Goal: Task Accomplishment & Management: Manage account settings

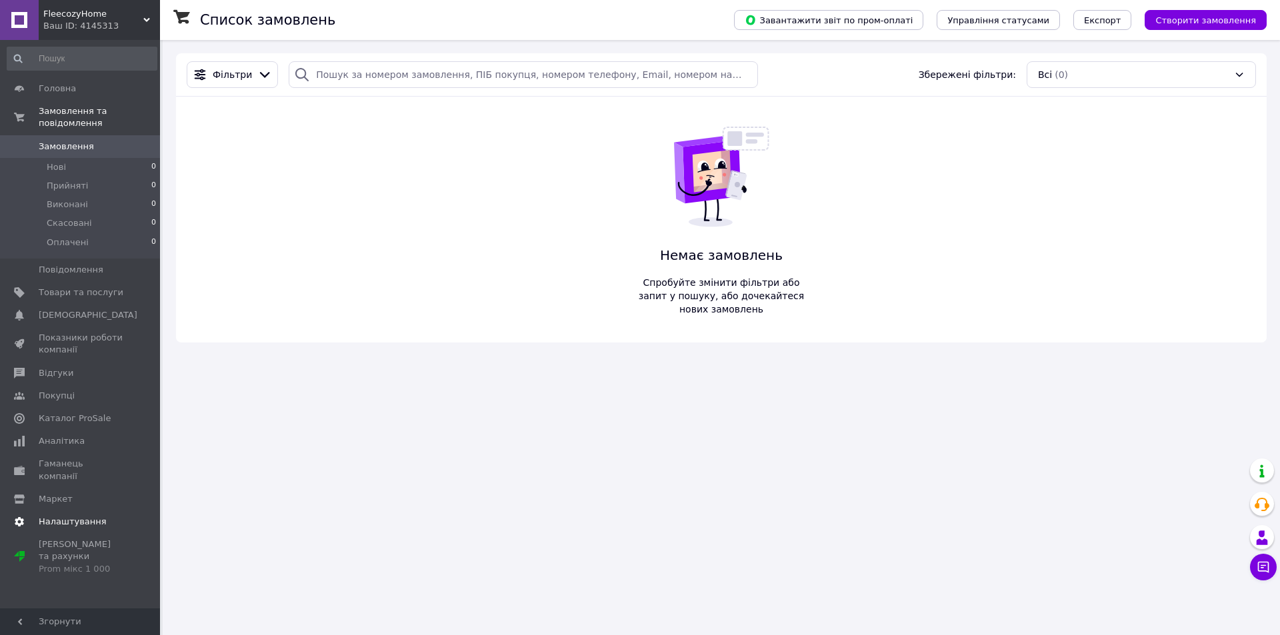
click at [87, 516] on span "Налаштування" at bounding box center [73, 522] width 68 height 12
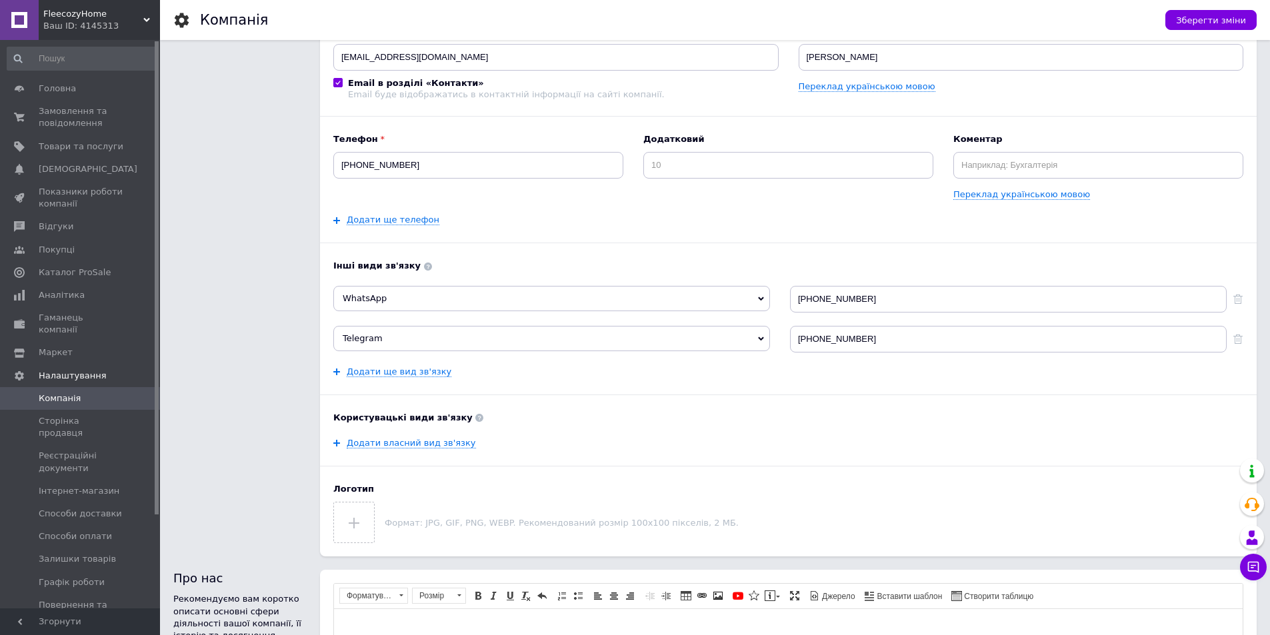
scroll to position [200, 0]
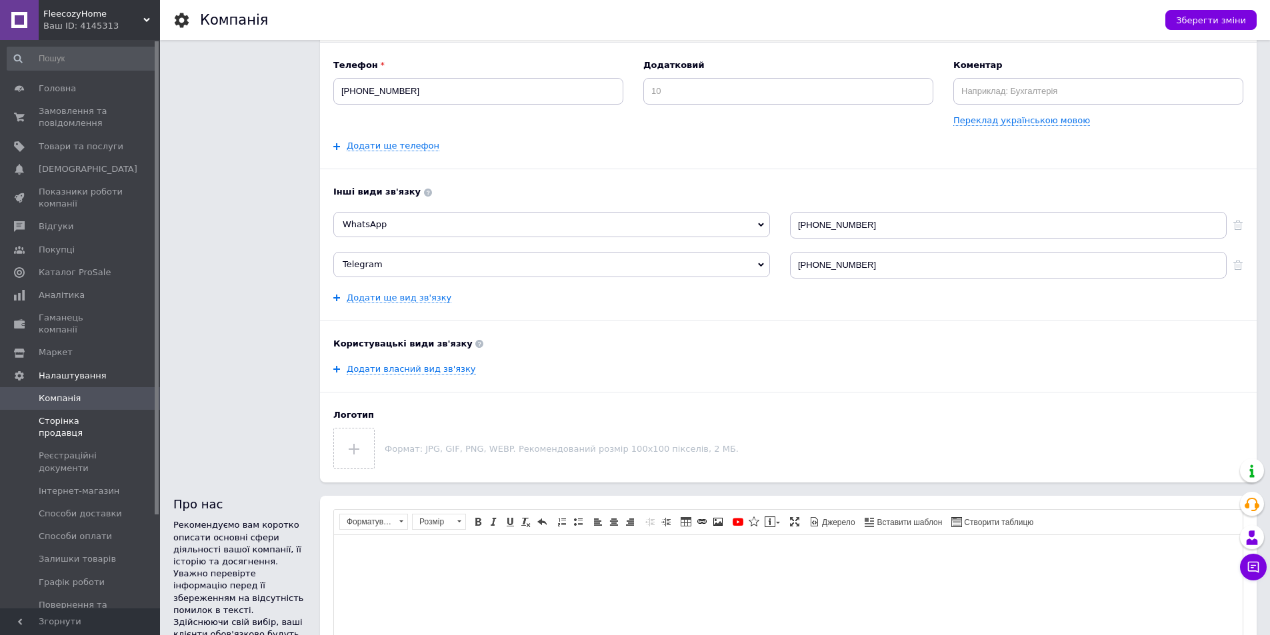
click at [99, 416] on link "Сторінка продавця" at bounding box center [82, 427] width 164 height 35
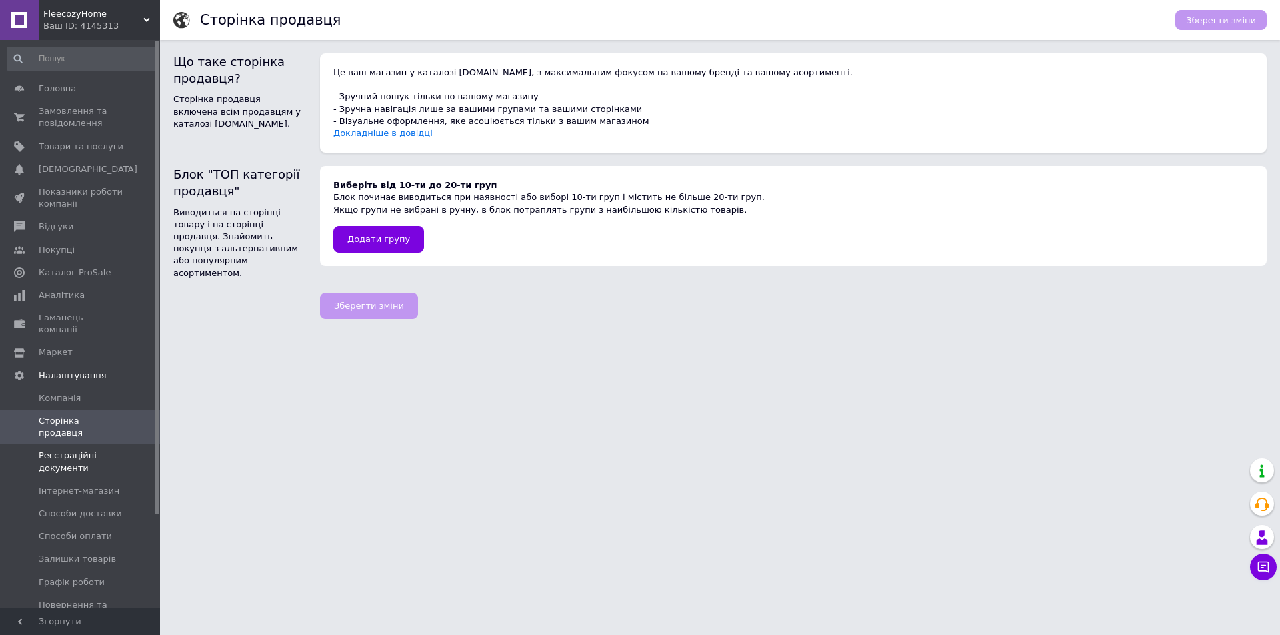
click at [93, 450] on span "Реєстраційні документи" at bounding box center [81, 462] width 85 height 24
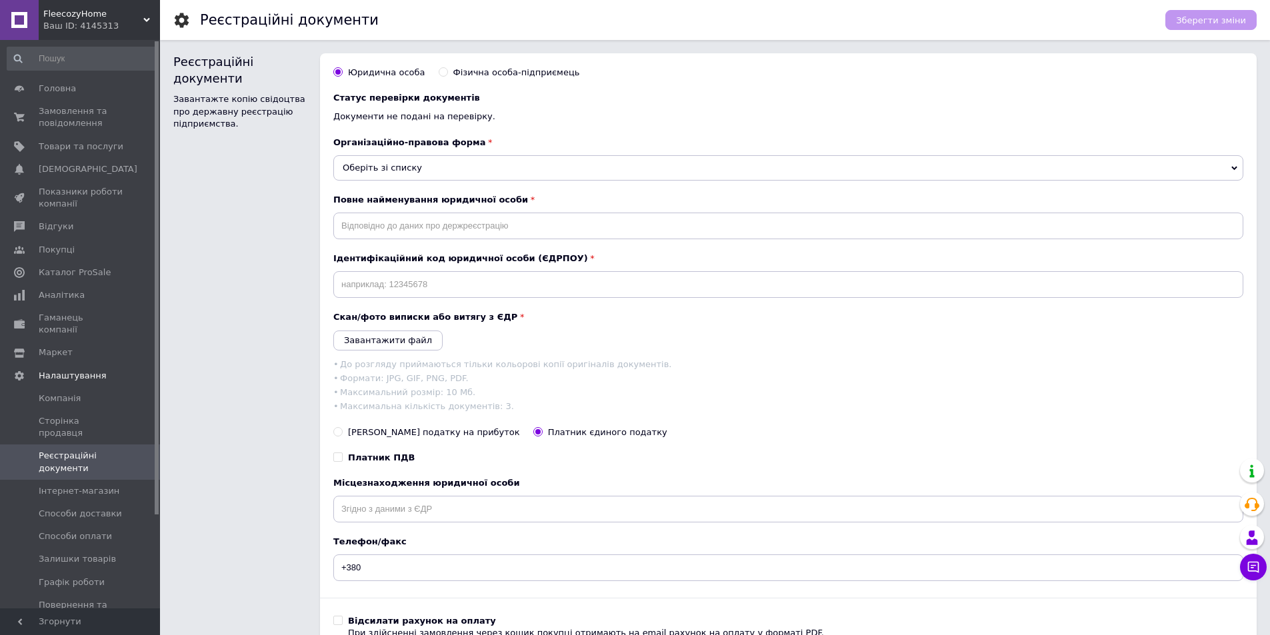
click at [472, 152] on div "Організаційно-правова форма Оберіть зі списку Публічне акціонерне товариство Де…" at bounding box center [788, 159] width 910 height 44
click at [476, 169] on span "Оберіть зі списку" at bounding box center [788, 167] width 910 height 25
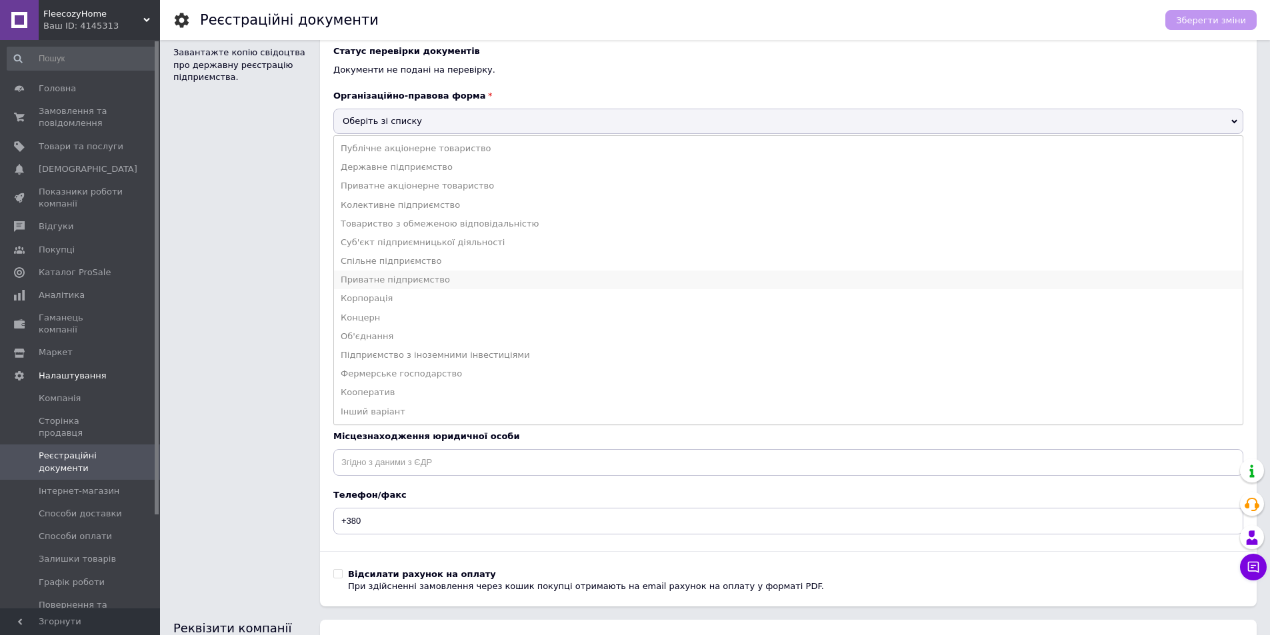
scroll to position [67, 0]
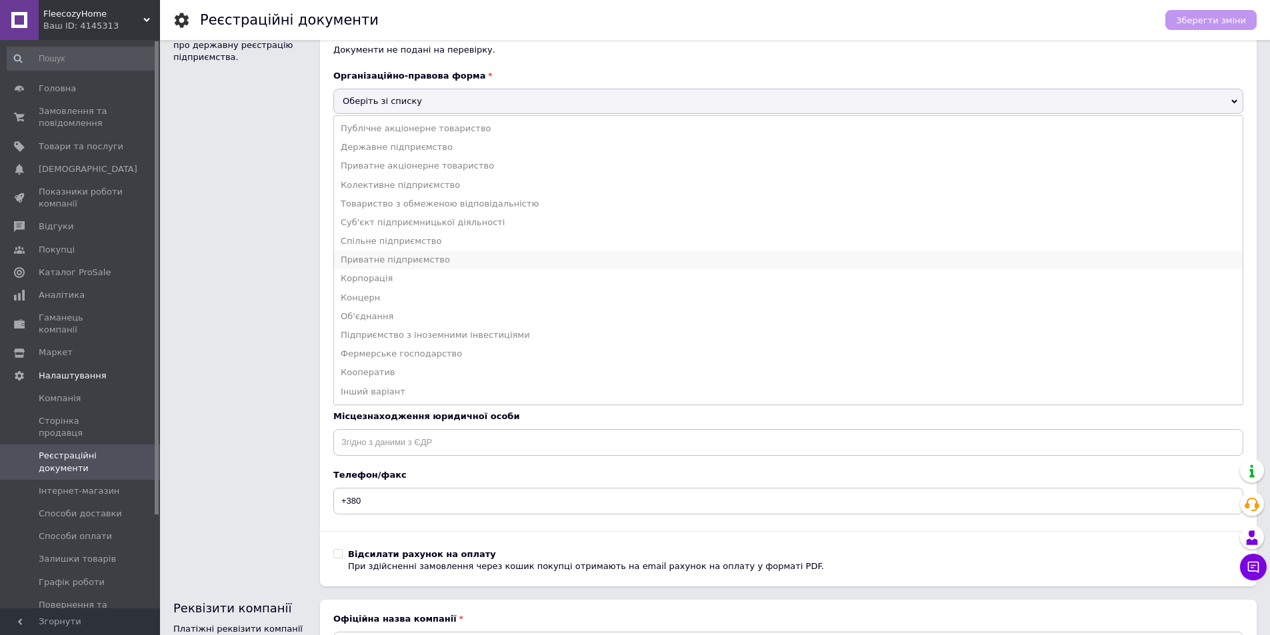
click at [473, 266] on li "Приватне підприємство" at bounding box center [788, 260] width 908 height 19
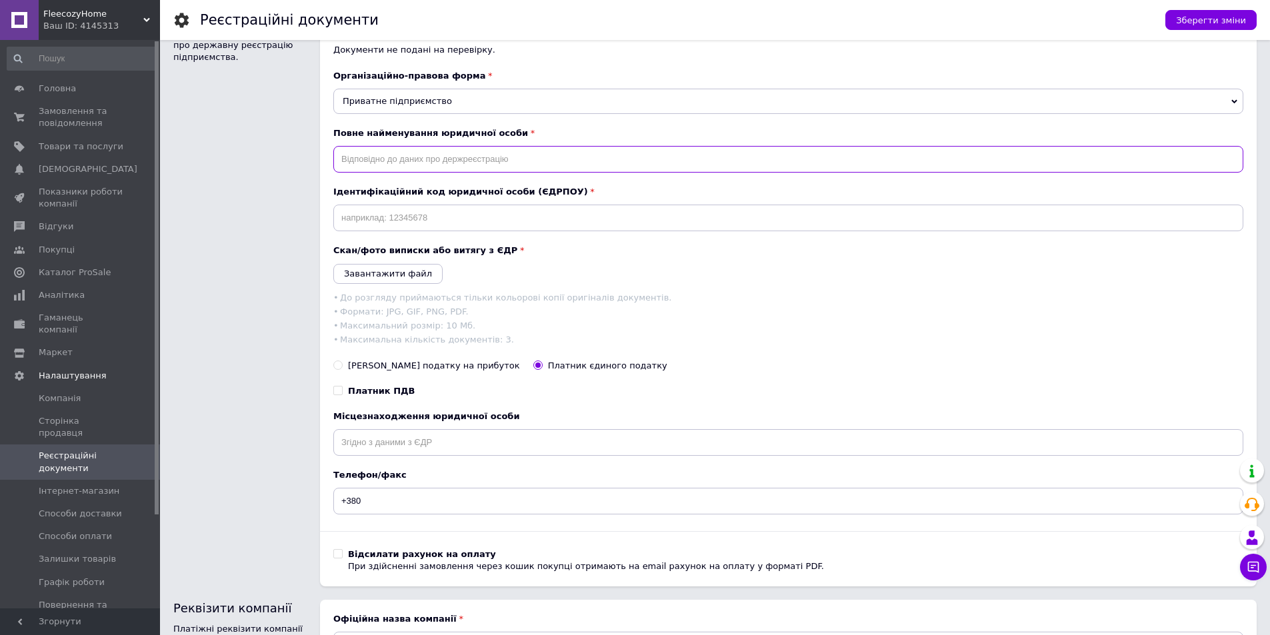
click at [425, 165] on input "text" at bounding box center [788, 159] width 910 height 27
click at [474, 106] on span "Приватне підприємство" at bounding box center [788, 101] width 910 height 25
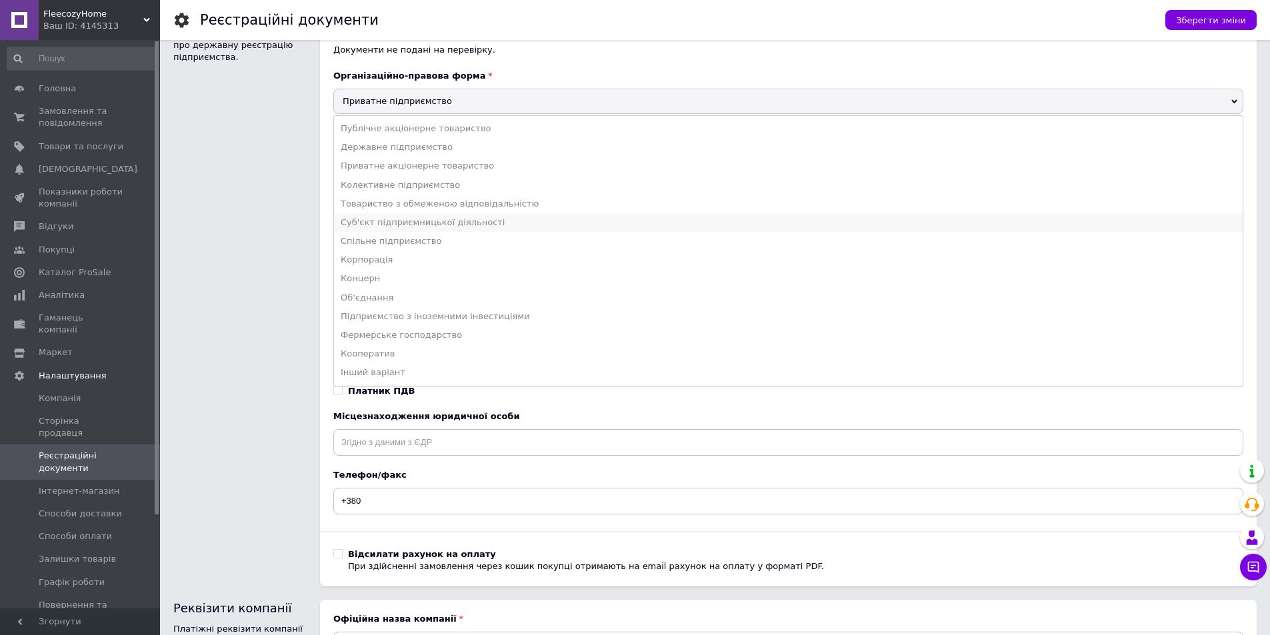
click at [497, 223] on li "Суб'єкт підприємницької діяльності" at bounding box center [788, 222] width 908 height 19
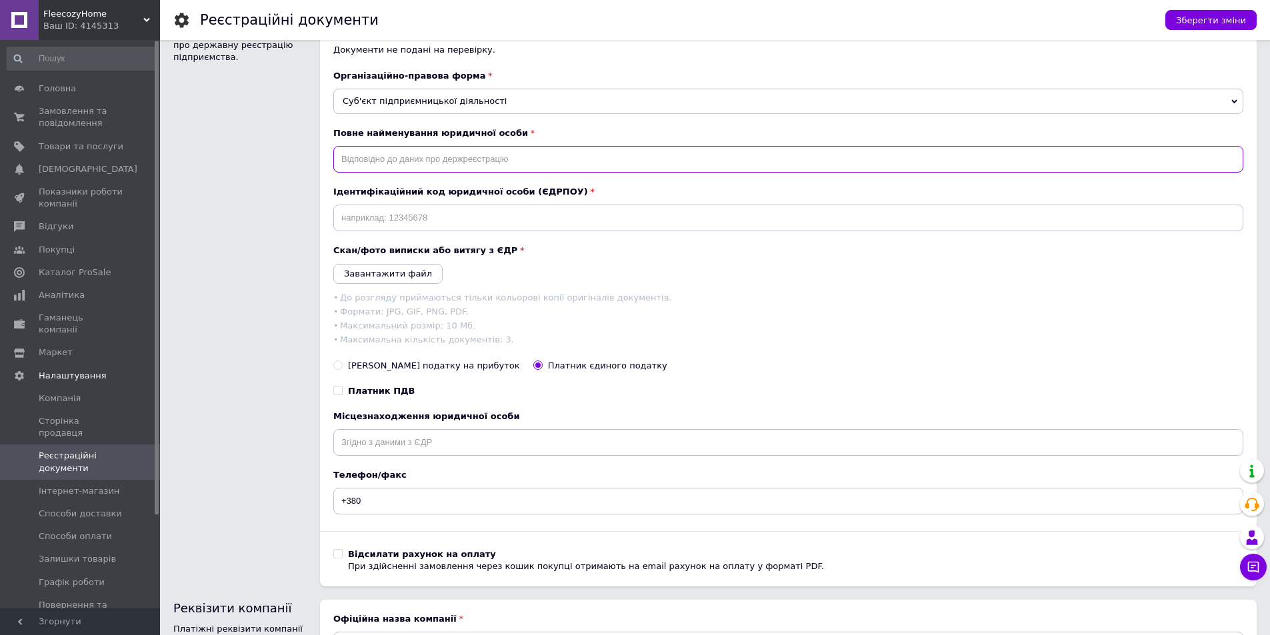
click at [389, 159] on input "text" at bounding box center [788, 159] width 910 height 27
paste input "[PERSON_NAME]"
type input "[PERSON_NAME]"
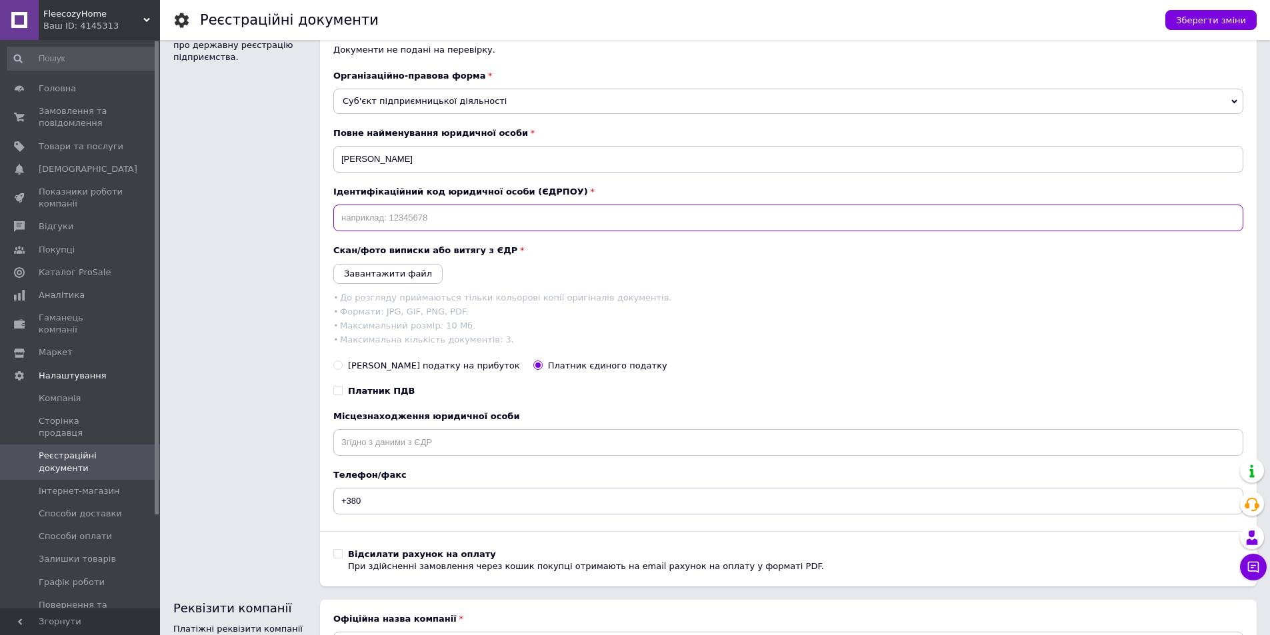
click at [383, 216] on input "text" at bounding box center [788, 218] width 910 height 27
paste input "3211818945"
type input "3211818945"
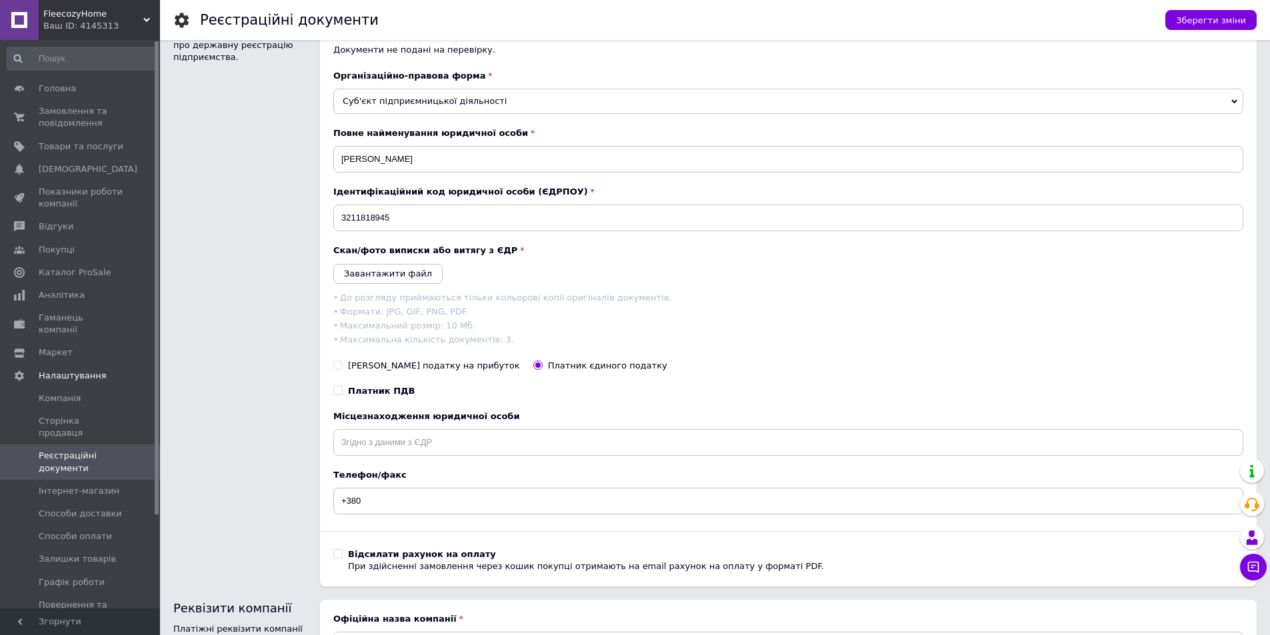
click at [479, 311] on li "Формати: JPG, GIF, PNG, PDF." at bounding box center [788, 312] width 910 height 14
click at [391, 275] on icon "Завантажити файл" at bounding box center [388, 274] width 88 height 10
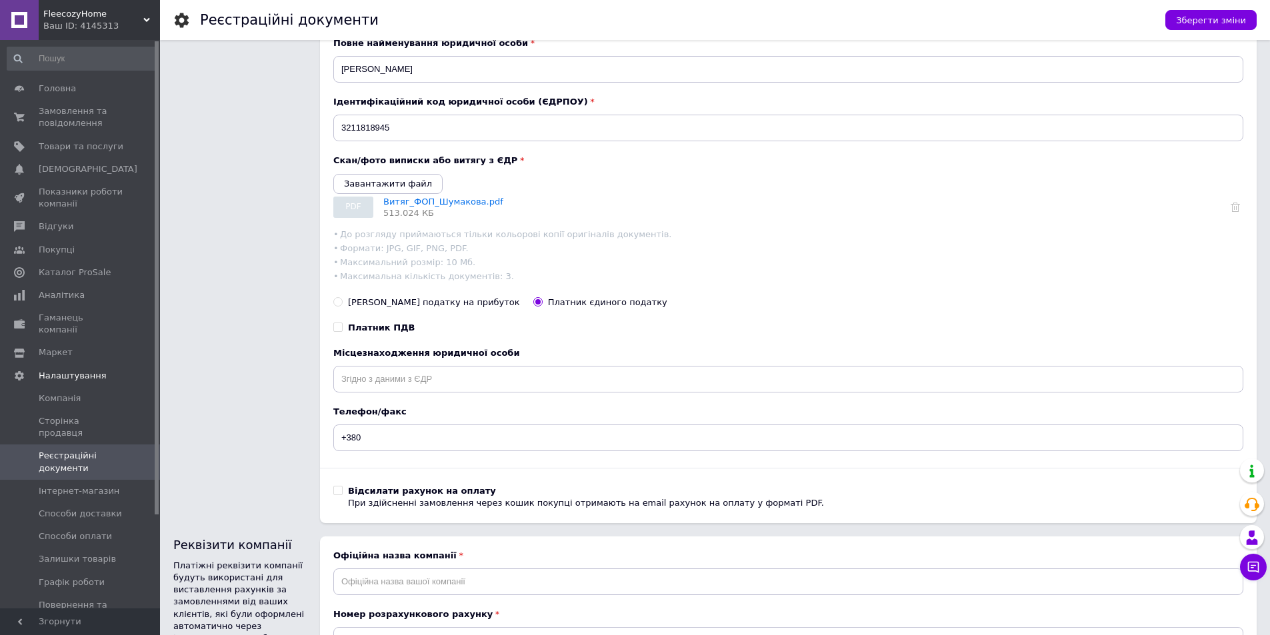
scroll to position [200, 0]
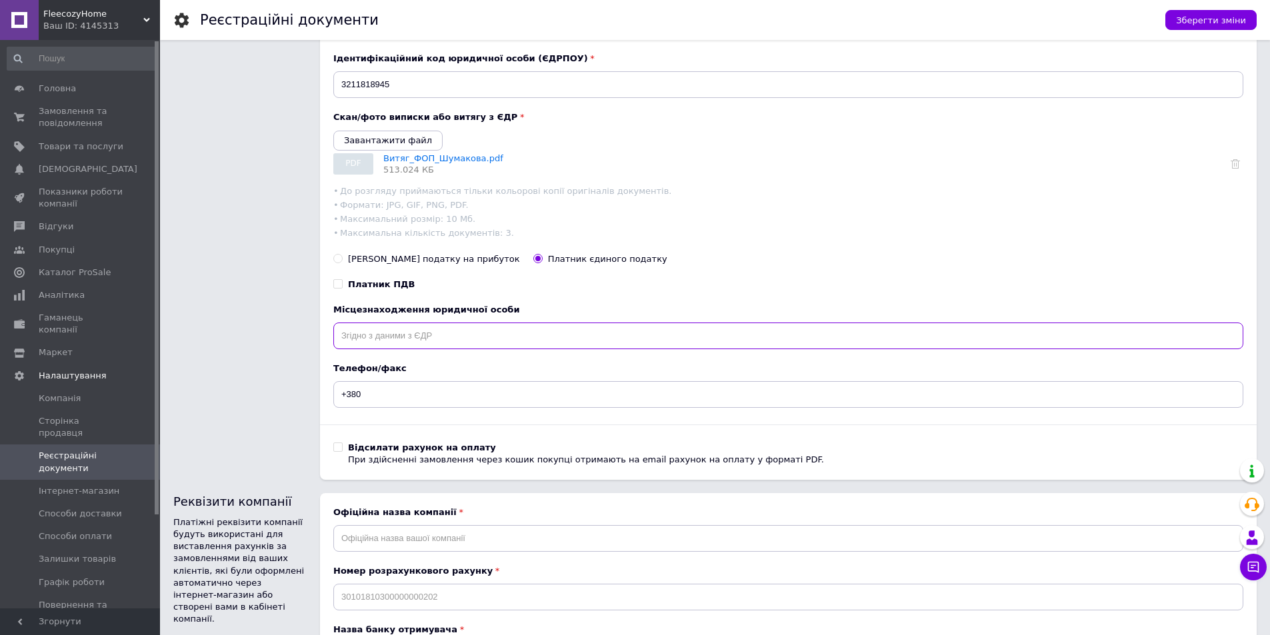
click at [414, 343] on input "text" at bounding box center [788, 336] width 910 height 27
click at [379, 343] on input "text" at bounding box center [788, 336] width 910 height 27
paste input "МІСТО [GEOGRAPHIC_DATA], [STREET_ADDRESS]"
type input "МІСТО [GEOGRAPHIC_DATA], [STREET_ADDRESS]"
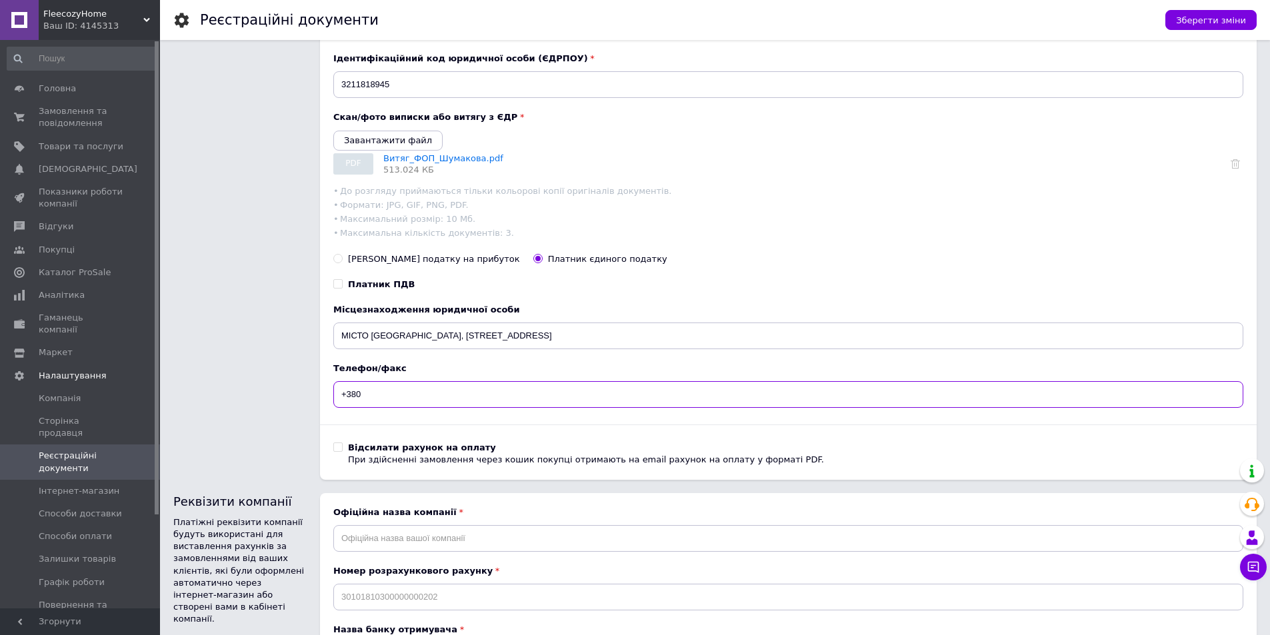
click at [449, 398] on input "+380" at bounding box center [788, 394] width 910 height 27
paste input "073172349"
drag, startPoint x: 361, startPoint y: 397, endPoint x: 369, endPoint y: 407, distance: 12.8
click at [360, 397] on input "[PHONE_NUMBER]" at bounding box center [788, 394] width 910 height 27
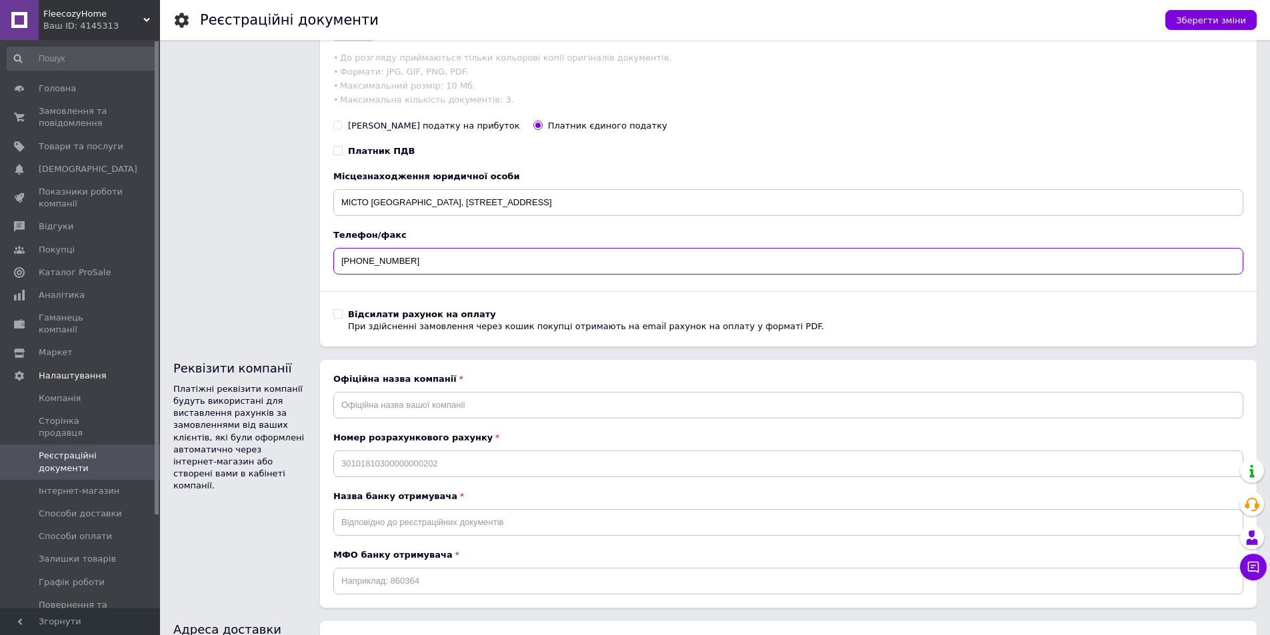
scroll to position [400, 0]
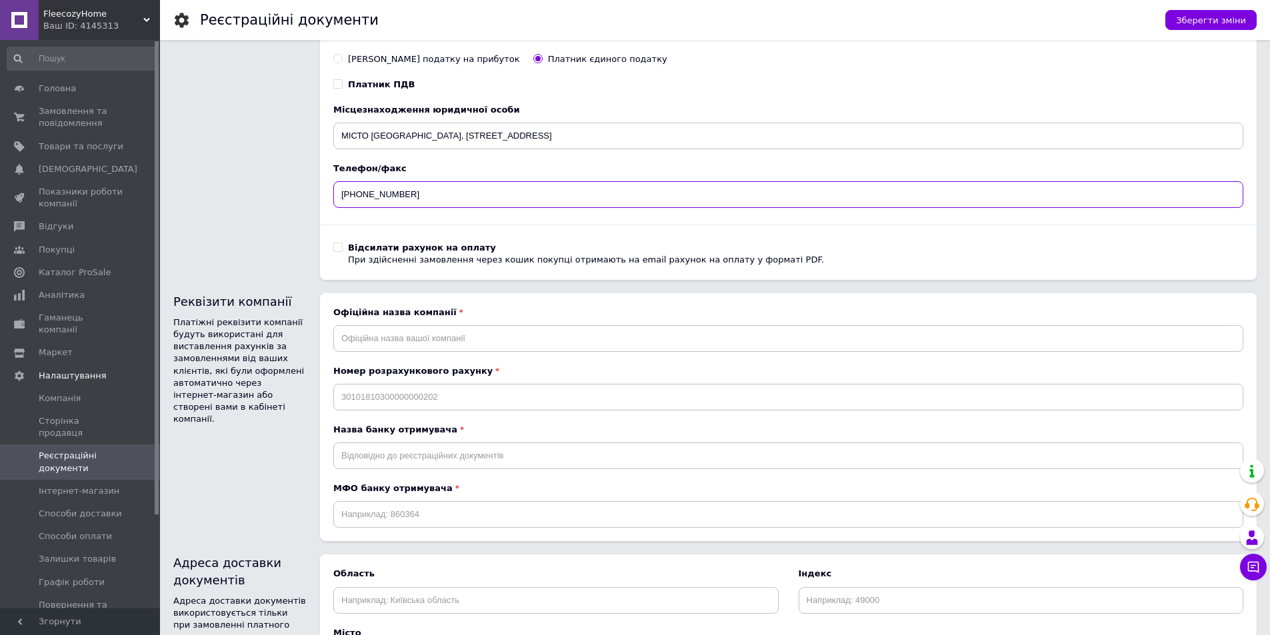
type input "[PHONE_NUMBER]"
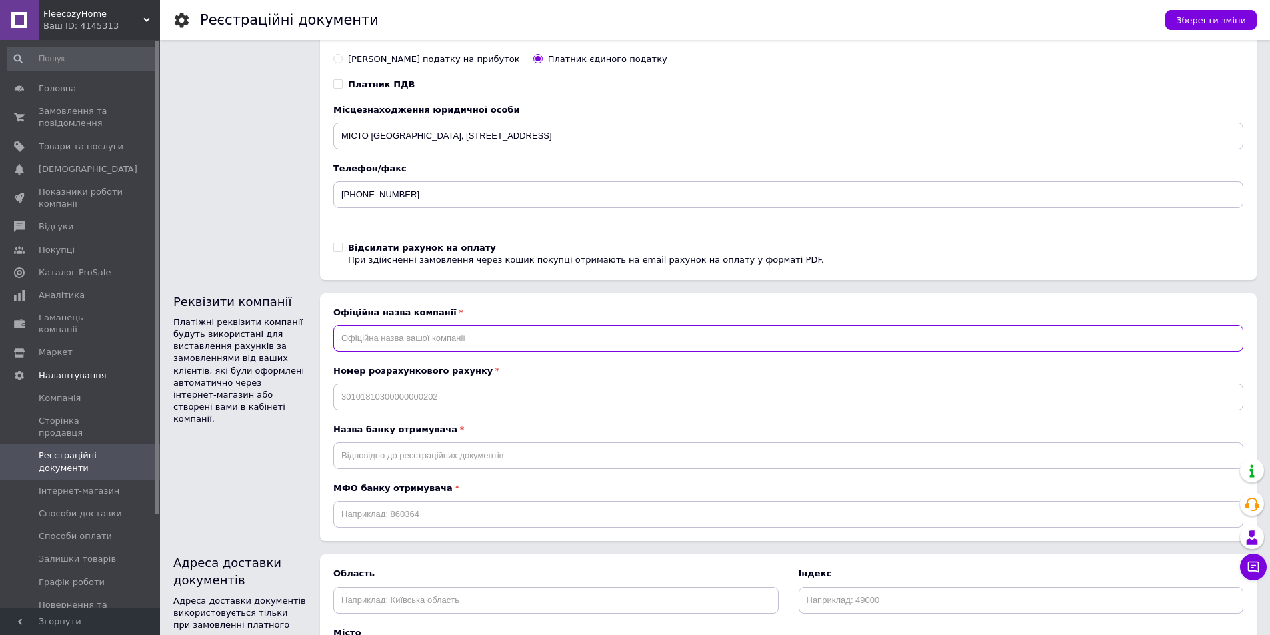
click at [406, 344] on input "text" at bounding box center [788, 338] width 910 height 27
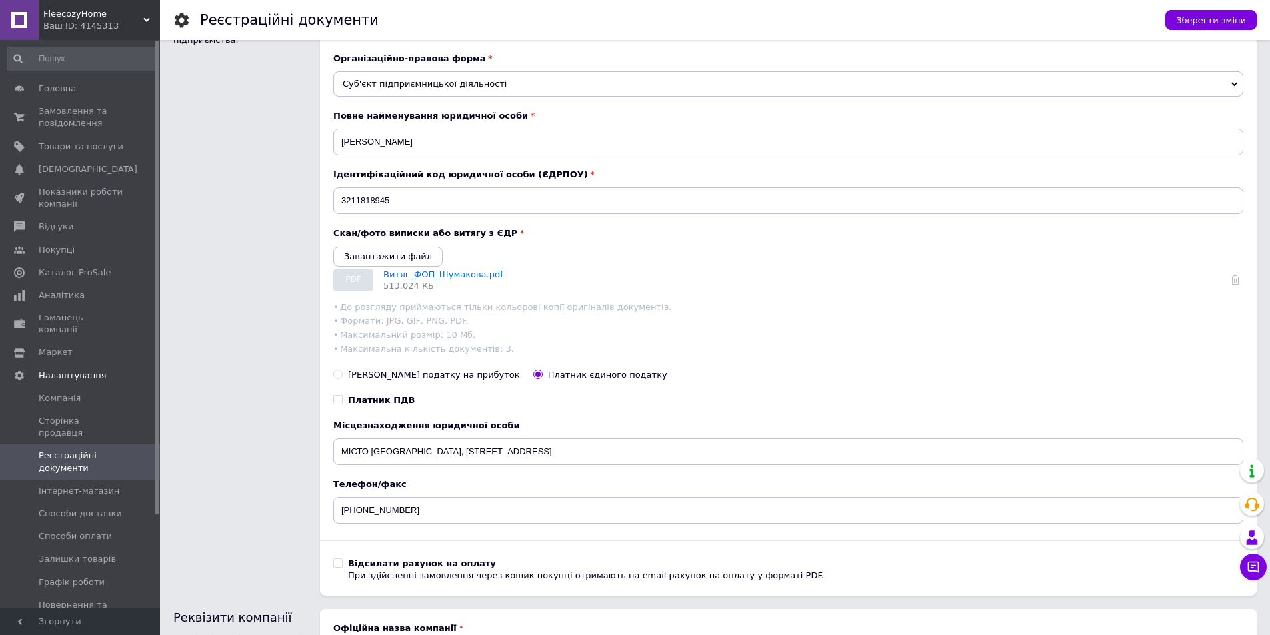
scroll to position [0, 0]
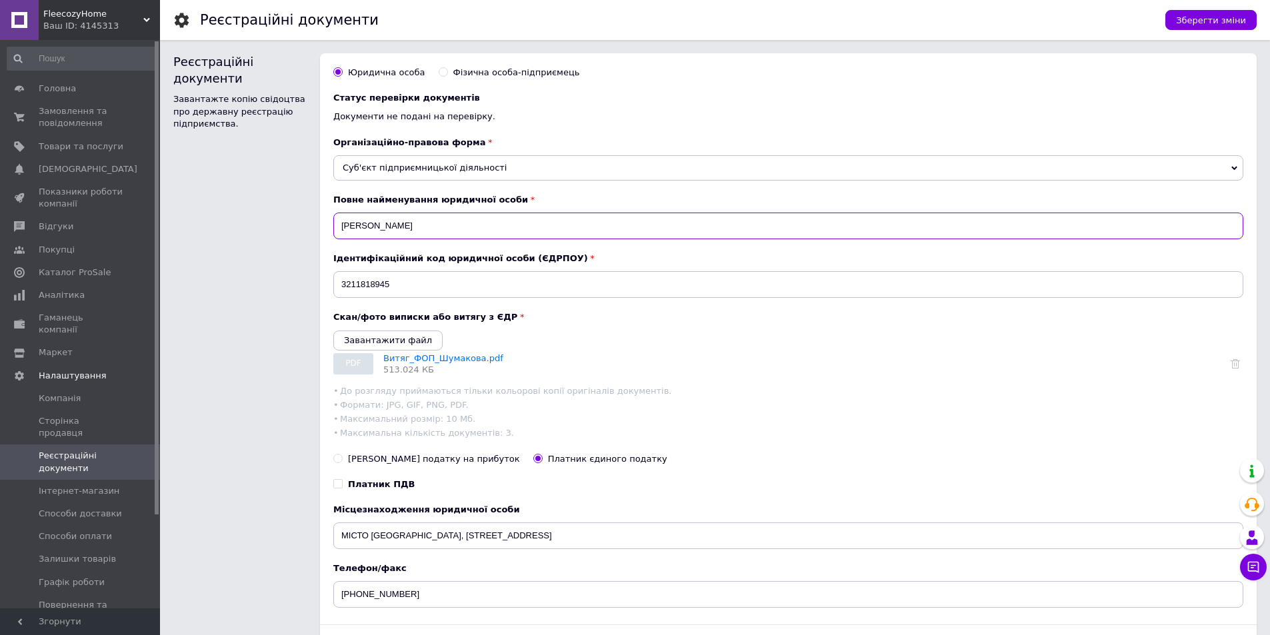
drag, startPoint x: 494, startPoint y: 225, endPoint x: 303, endPoint y: 235, distance: 190.9
click at [303, 235] on div "Реєстраційні документи Завантажте копію свідоцтва про державну реєстрацію підпр…" at bounding box center [714, 366] width 1083 height 627
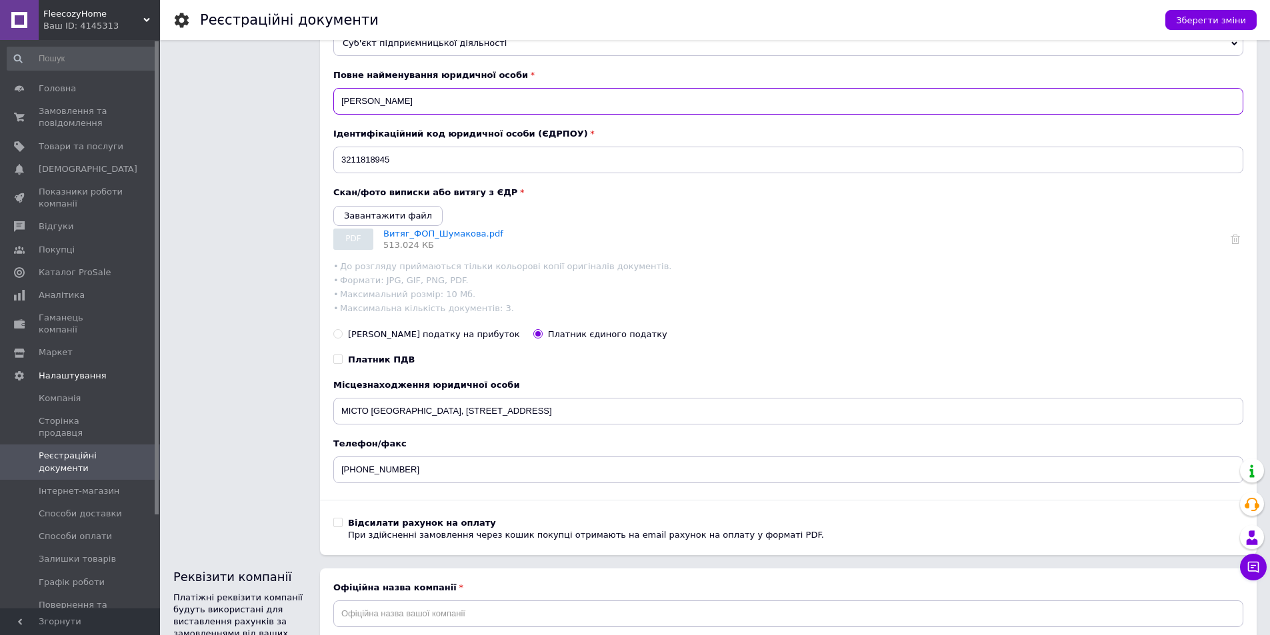
scroll to position [333, 0]
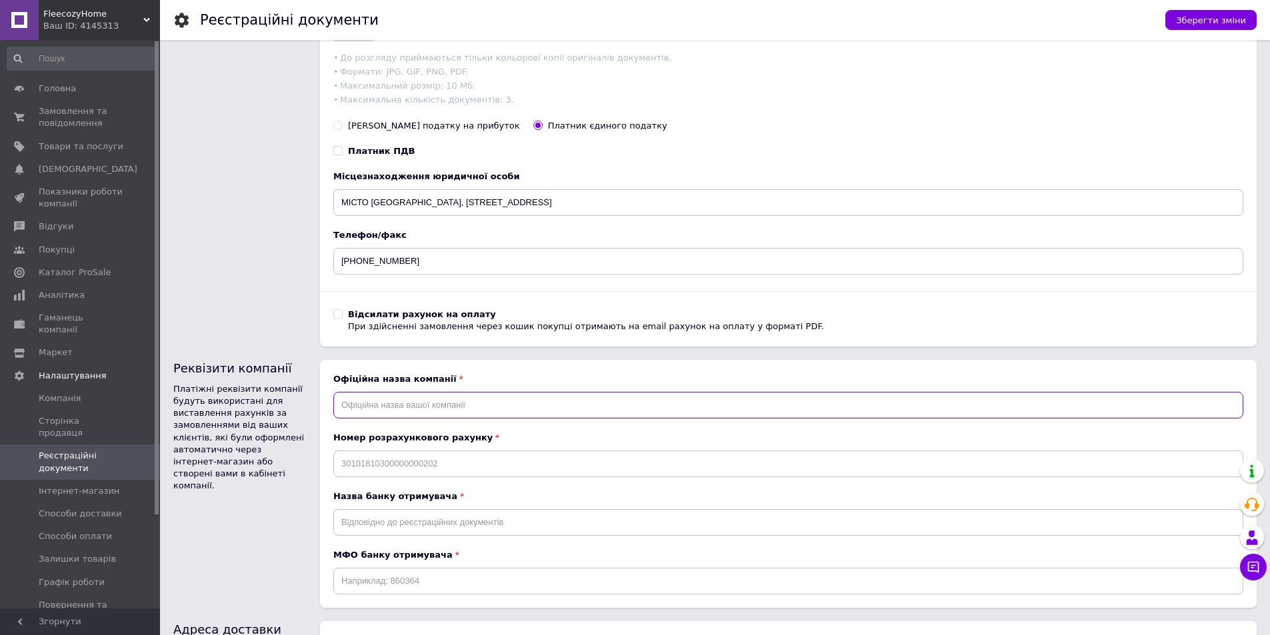
click at [427, 407] on input "text" at bounding box center [788, 405] width 910 height 27
paste input "[PERSON_NAME]"
type input "[PERSON_NAME]"
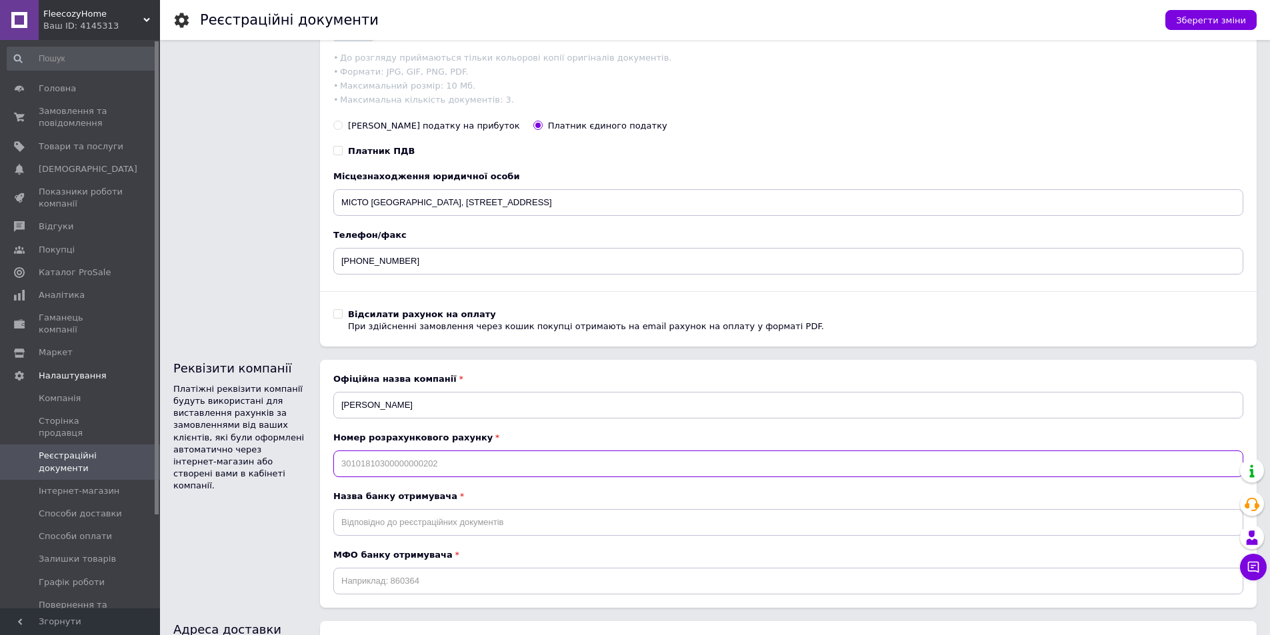
click at [419, 467] on input at bounding box center [788, 464] width 910 height 27
paste input "[FINANCIAL_ID]"
type input "[FINANCIAL_ID]"
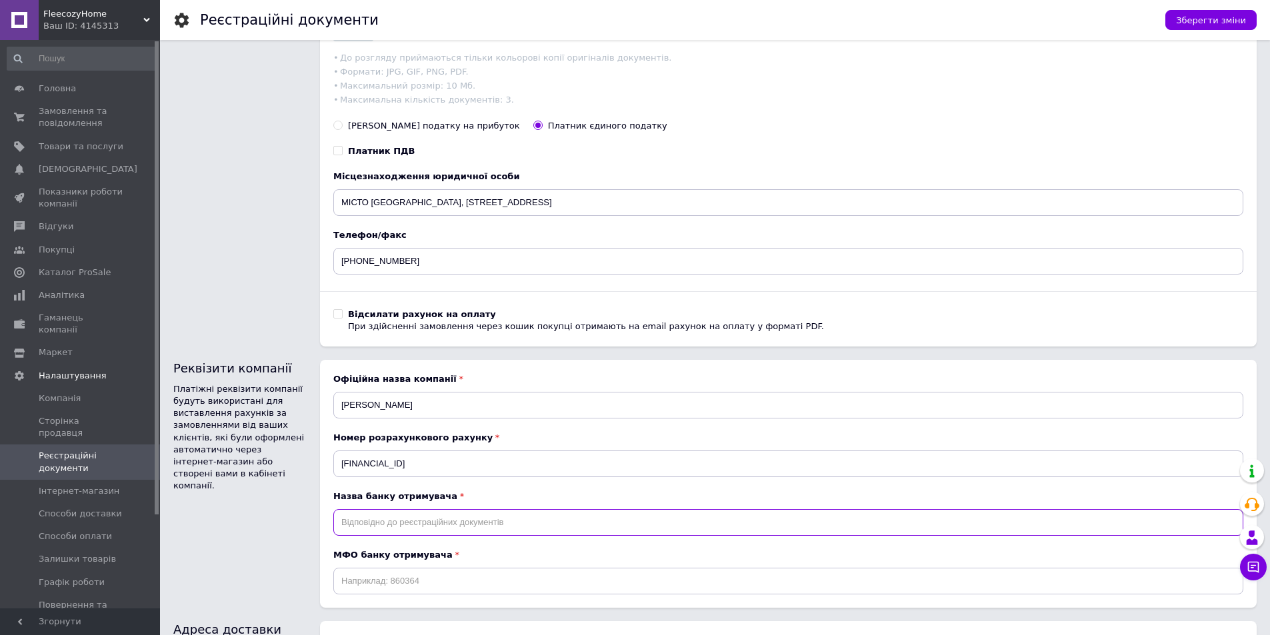
click at [367, 527] on input "text" at bounding box center [788, 522] width 910 height 27
paste input "АТ "ПУМБ""
type input "АТ "ПУМБ""
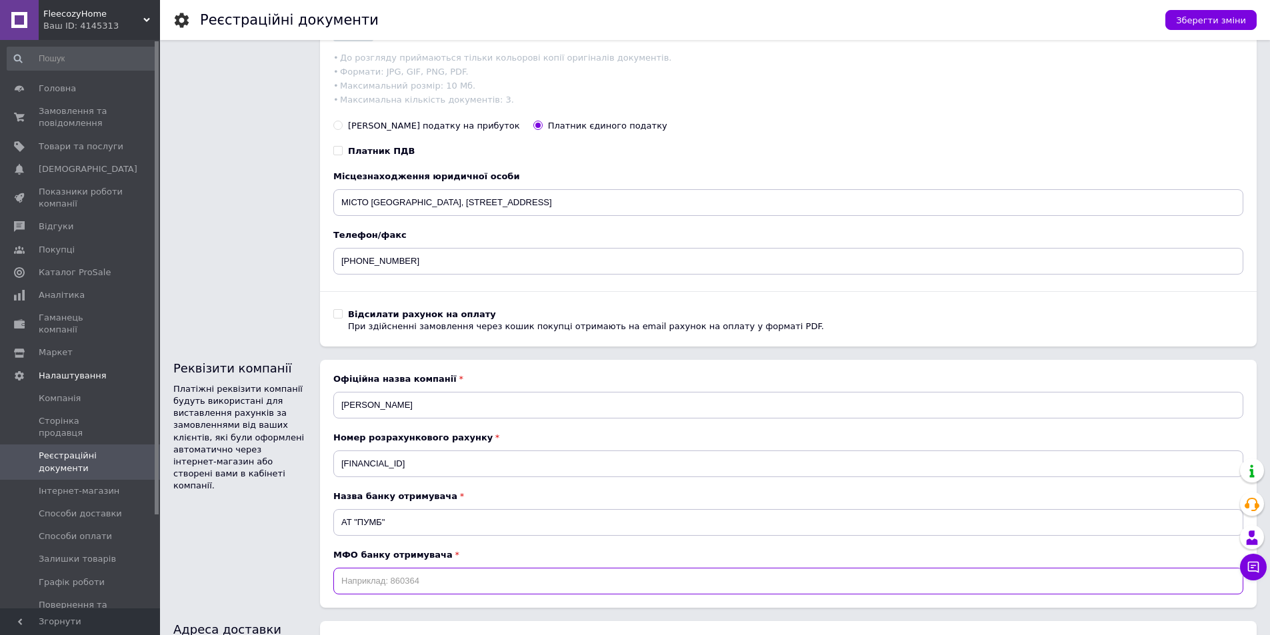
click at [399, 587] on input at bounding box center [788, 581] width 910 height 27
paste input "334851"
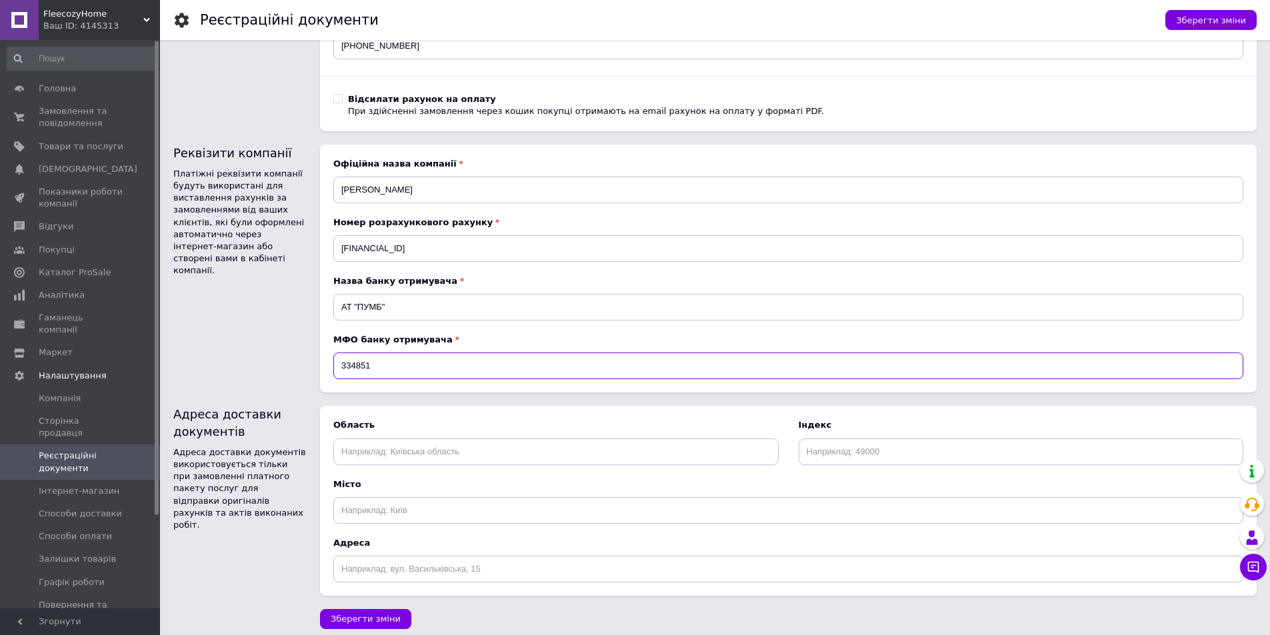
scroll to position [561, 0]
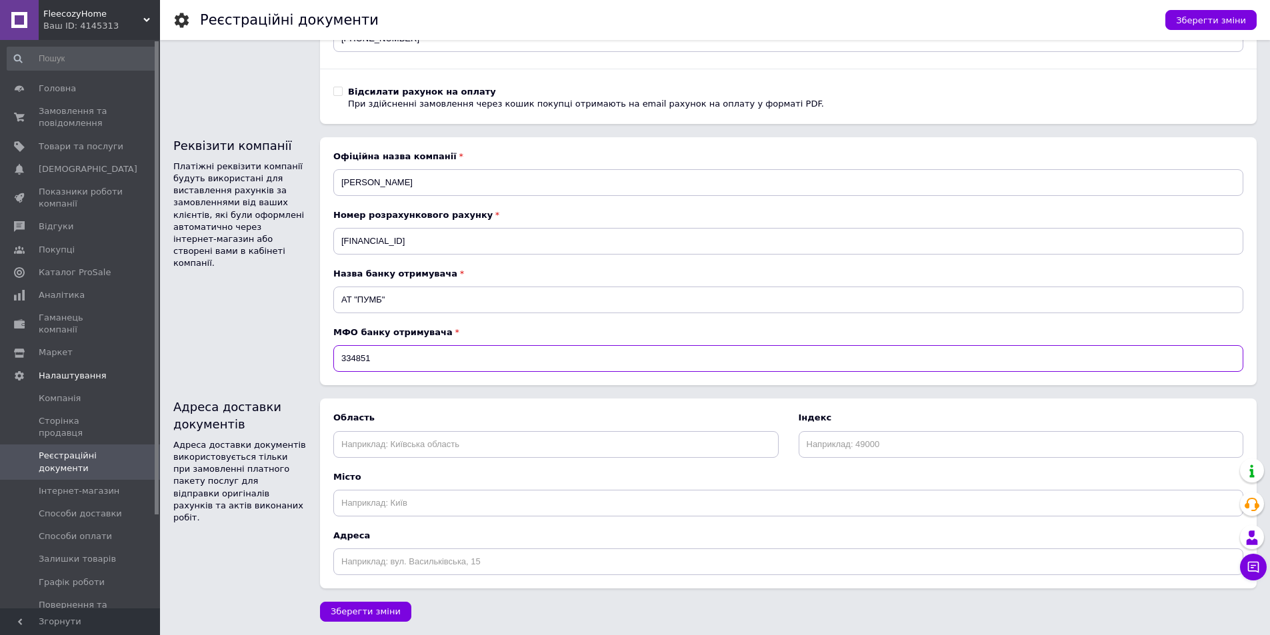
type input "334851"
click at [379, 447] on input "text" at bounding box center [555, 444] width 445 height 27
type input "Харківська"
click at [894, 453] on input at bounding box center [1020, 444] width 445 height 27
click at [389, 513] on input "text" at bounding box center [788, 503] width 910 height 27
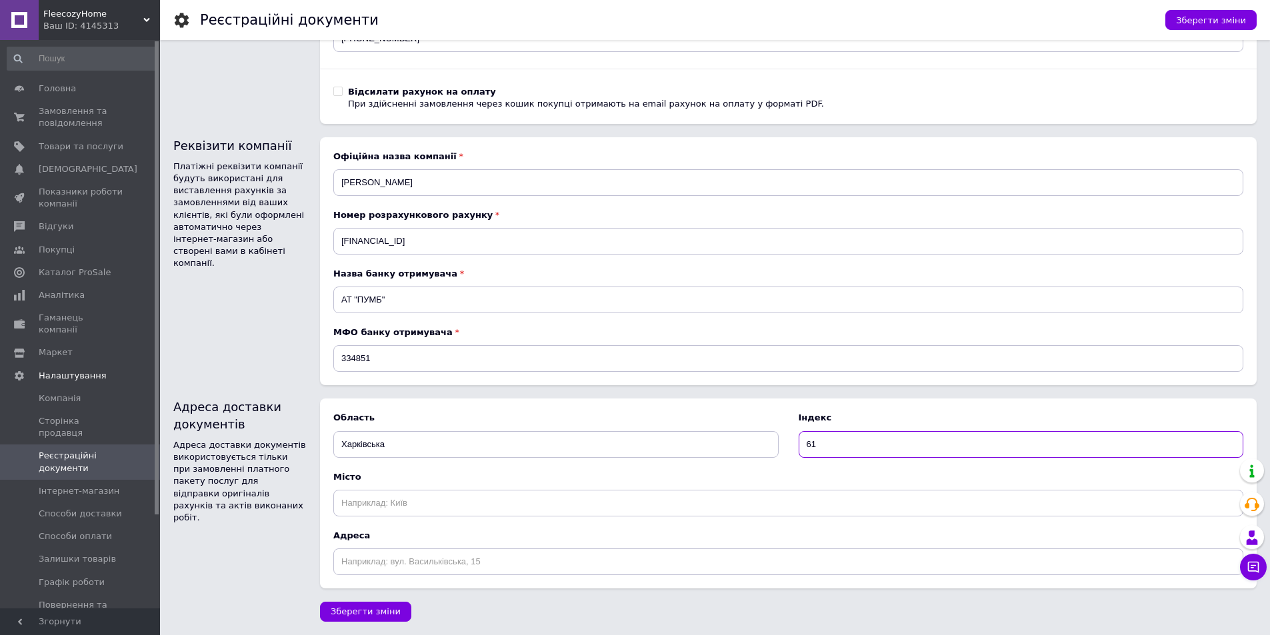
drag, startPoint x: 773, startPoint y: 442, endPoint x: 704, endPoint y: 453, distance: 69.5
click at [704, 453] on div "Область Харківська Індекс 61" at bounding box center [788, 434] width 910 height 45
paste input "093"
type input "61093"
click at [414, 507] on input "text" at bounding box center [788, 503] width 910 height 27
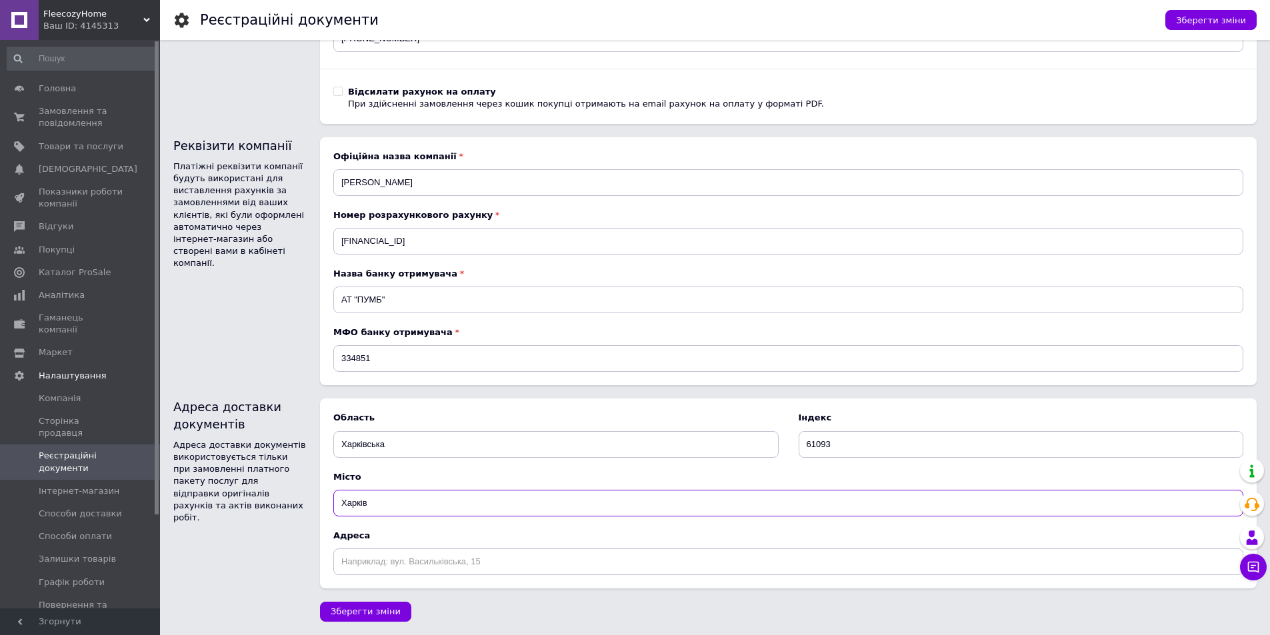
type input "Харків"
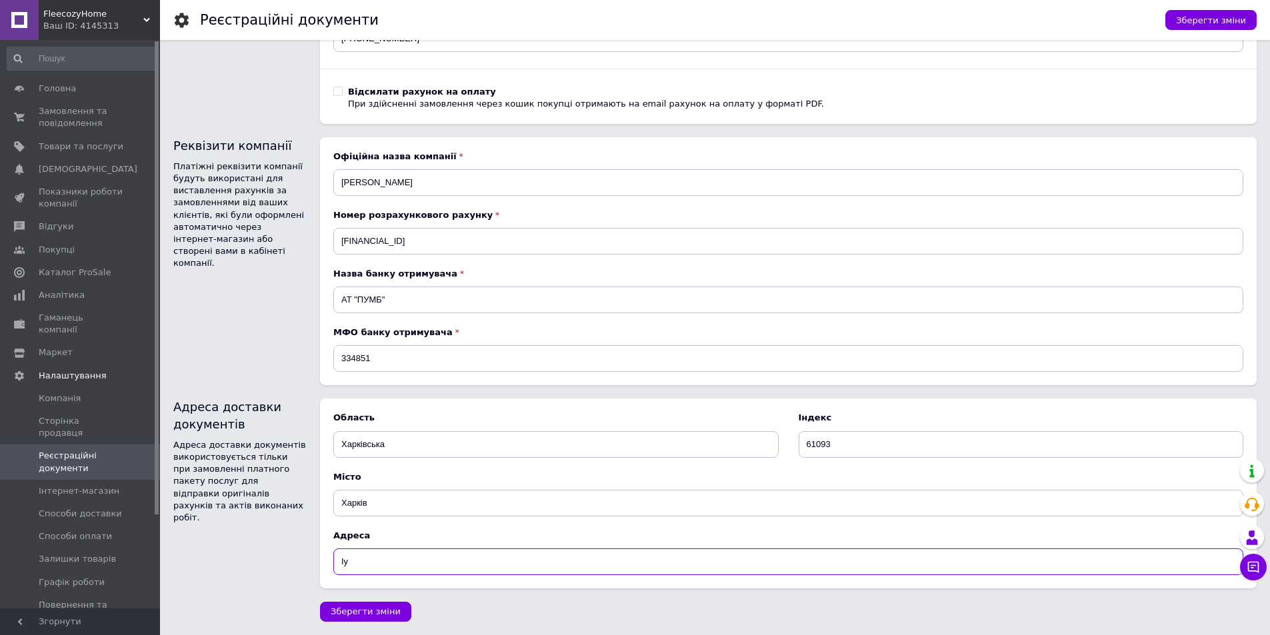
type input "І"
type input "вул. Римарська 3\5"
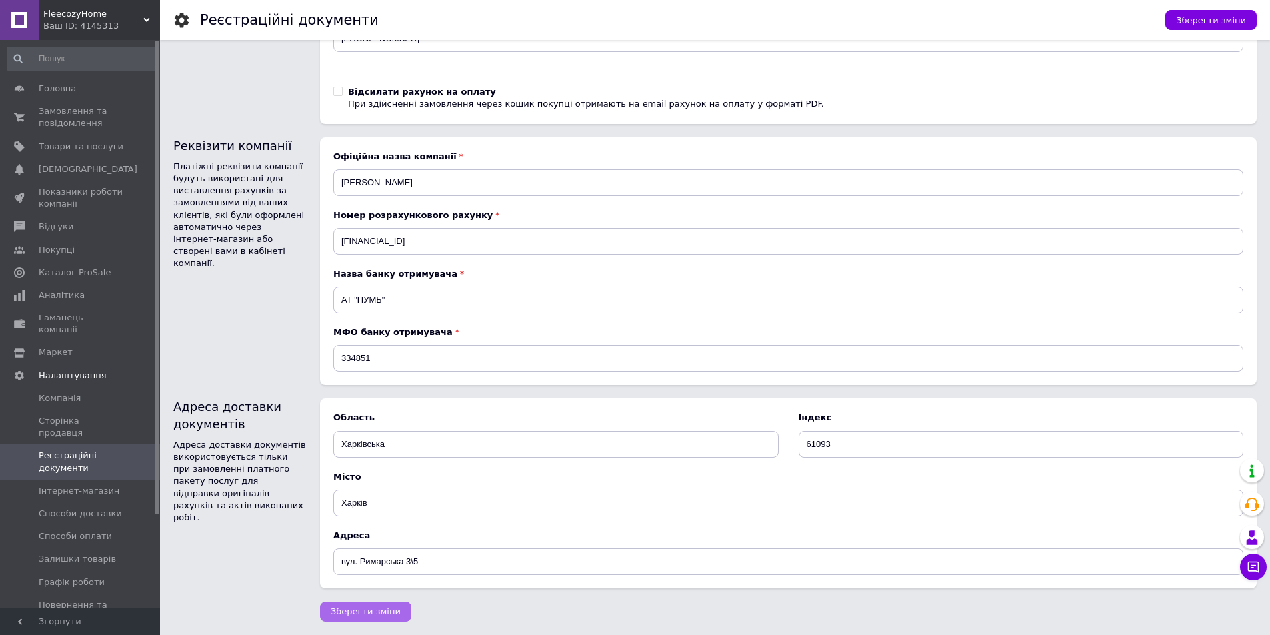
click at [365, 618] on button "Зберегти зміни" at bounding box center [365, 612] width 91 height 20
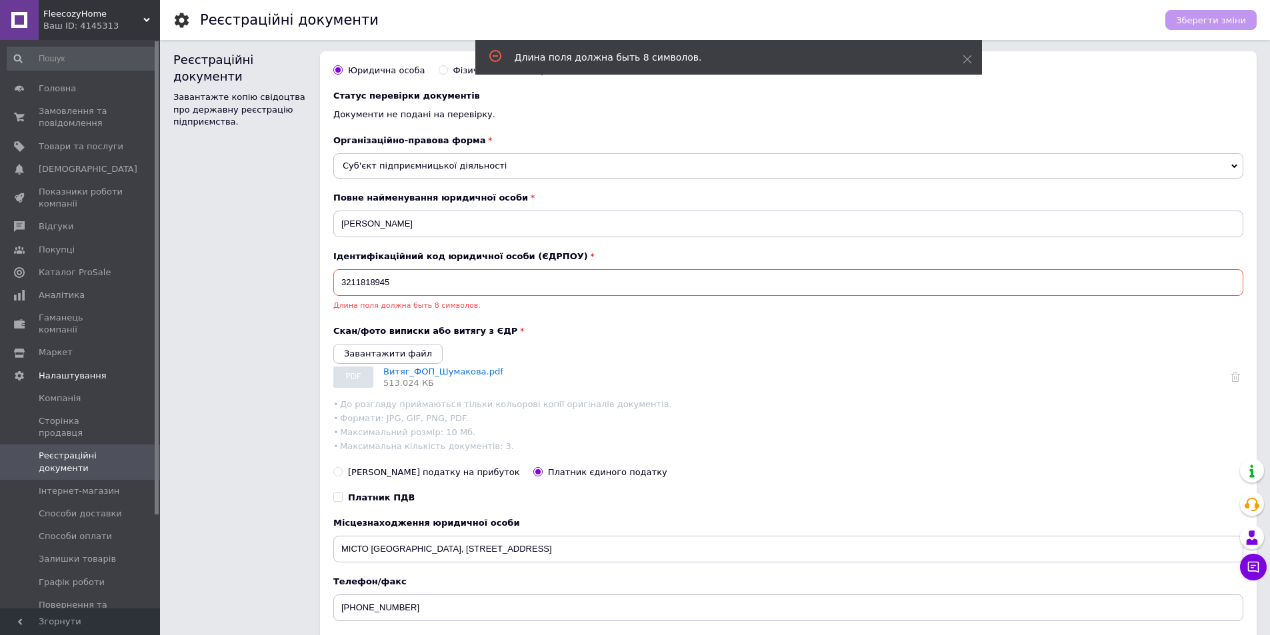
scroll to position [0, 0]
click at [406, 295] on input "3211818945" at bounding box center [788, 284] width 910 height 27
click at [455, 72] on div "Фізична особа-підприємець" at bounding box center [516, 73] width 127 height 12
click at [447, 72] on input "Фізична особа-підприємець" at bounding box center [443, 71] width 9 height 9
radio input "true"
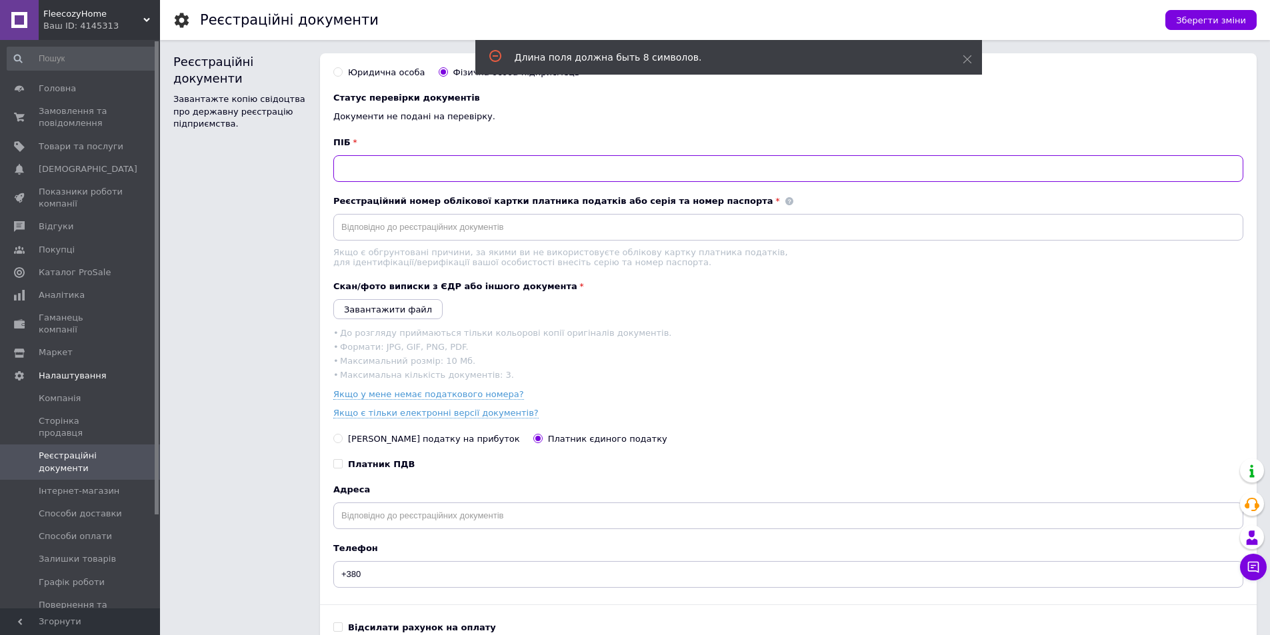
click at [393, 163] on input "text" at bounding box center [788, 168] width 910 height 27
paste input "61093"
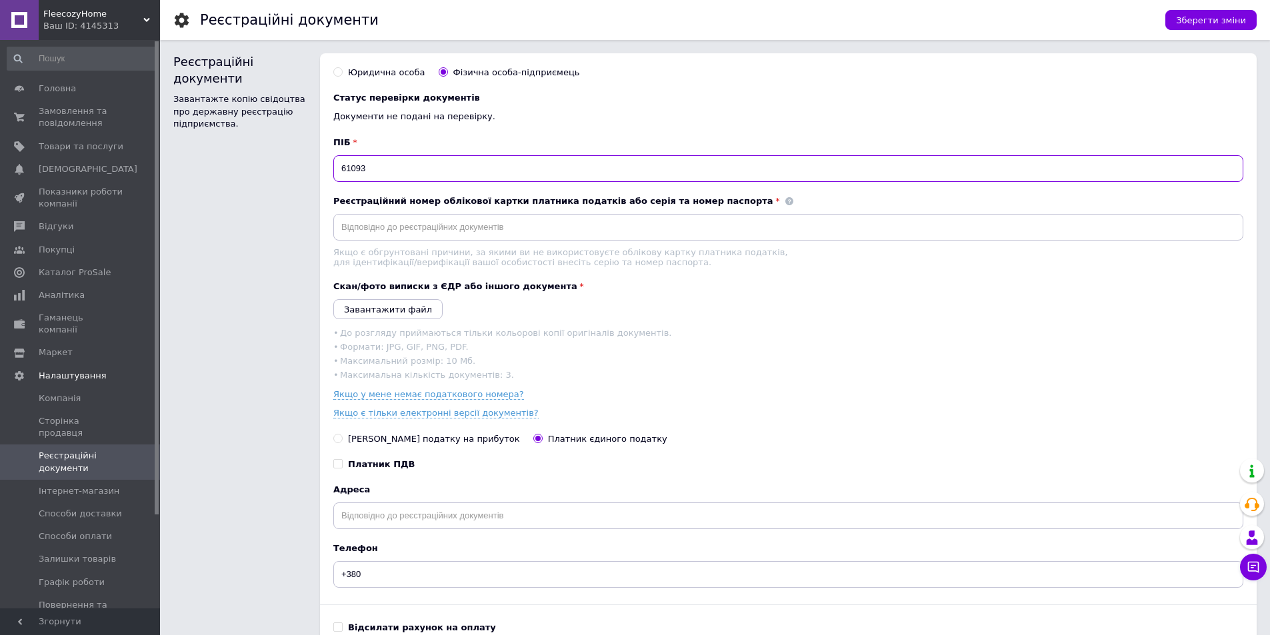
drag, startPoint x: 353, startPoint y: 162, endPoint x: 275, endPoint y: 162, distance: 78.0
click at [275, 162] on div "Реєстраційні документи Завантажте копію свідоцтва про державну реєстрацію підпр…" at bounding box center [714, 356] width 1083 height 607
paste input "[PERSON_NAME]"
type input "[PERSON_NAME]"
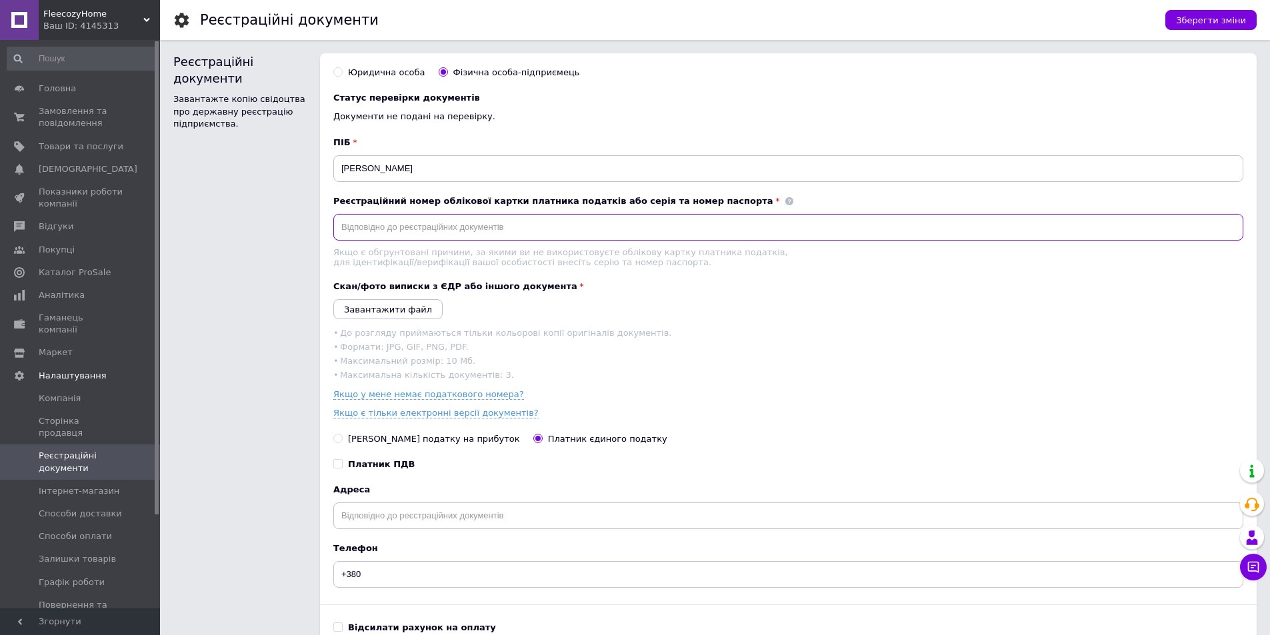
click at [375, 233] on input "text" at bounding box center [788, 227] width 910 height 27
paste input "3211818945"
type input "3211818945"
click at [393, 315] on icon "Завантажити файл" at bounding box center [388, 310] width 88 height 10
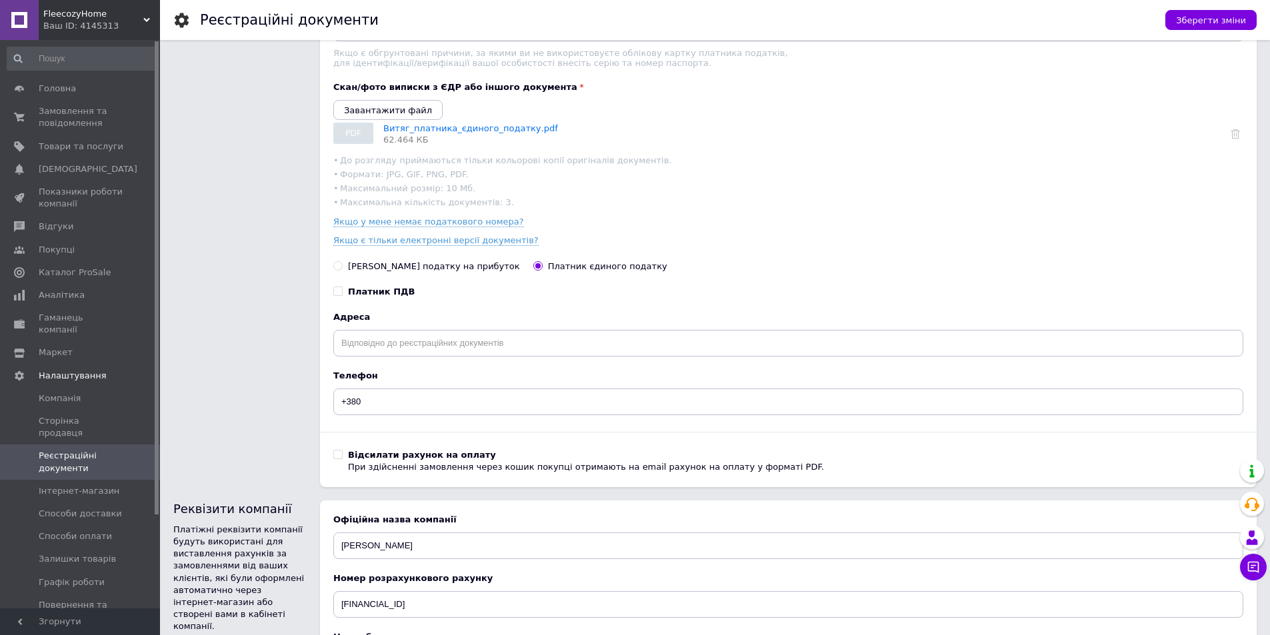
scroll to position [200, 0]
click at [389, 345] on input "text" at bounding box center [788, 342] width 910 height 27
paste input "УКРАЇНА, [GEOGRAPHIC_DATA], [GEOGRAPHIC_DATA], [GEOGRAPHIC_DATA], ВУЛ. [GEOGRAP…"
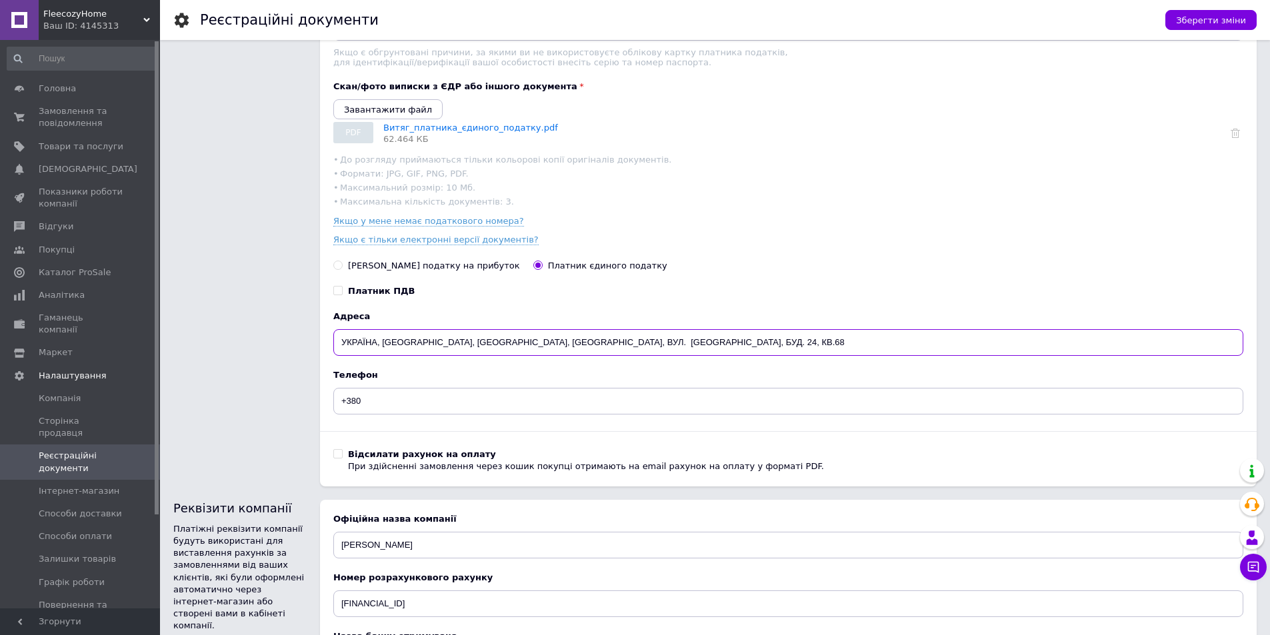
type input "УКРАЇНА, [GEOGRAPHIC_DATA], [GEOGRAPHIC_DATA], [GEOGRAPHIC_DATA], ВУЛ. [GEOGRAP…"
click at [382, 413] on input "+380" at bounding box center [788, 401] width 910 height 27
paste input "731723490"
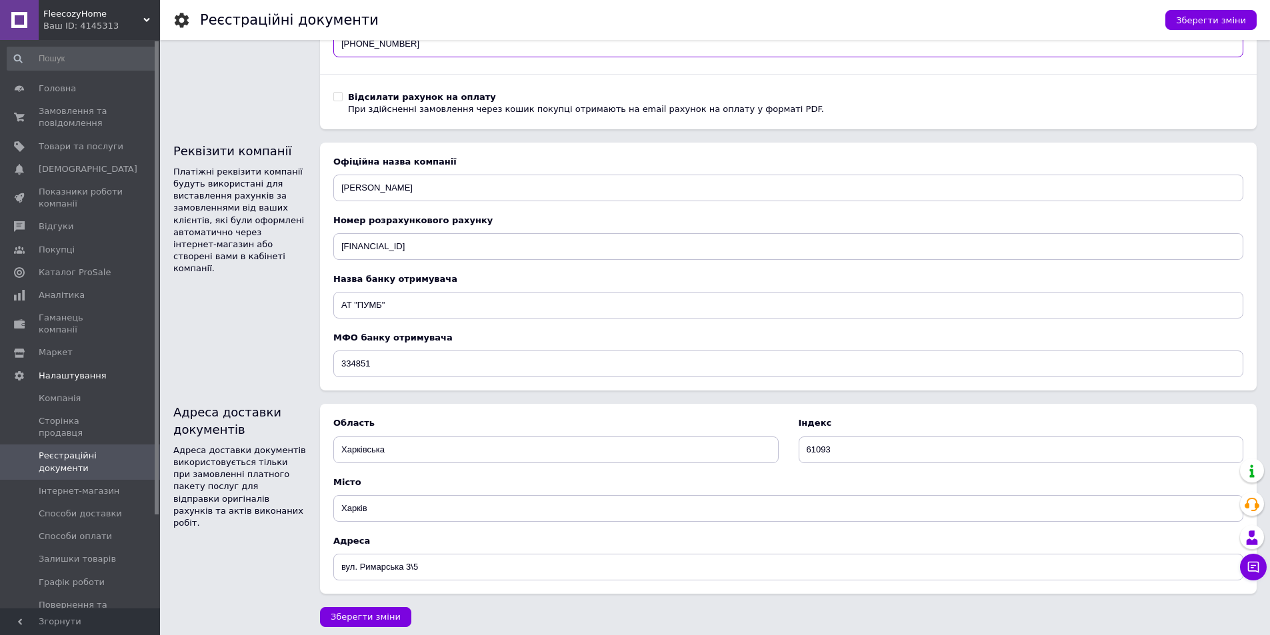
scroll to position [571, 0]
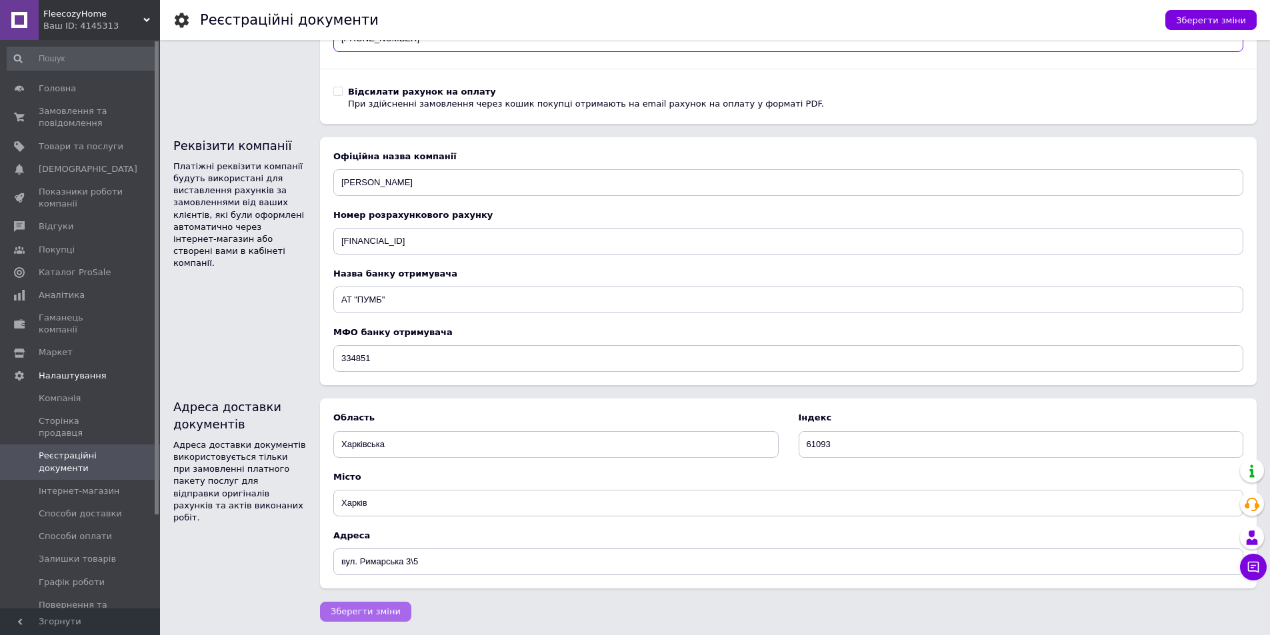
type input "[PHONE_NUMBER]"
click at [371, 614] on span "Зберегти зміни" at bounding box center [366, 612] width 70 height 10
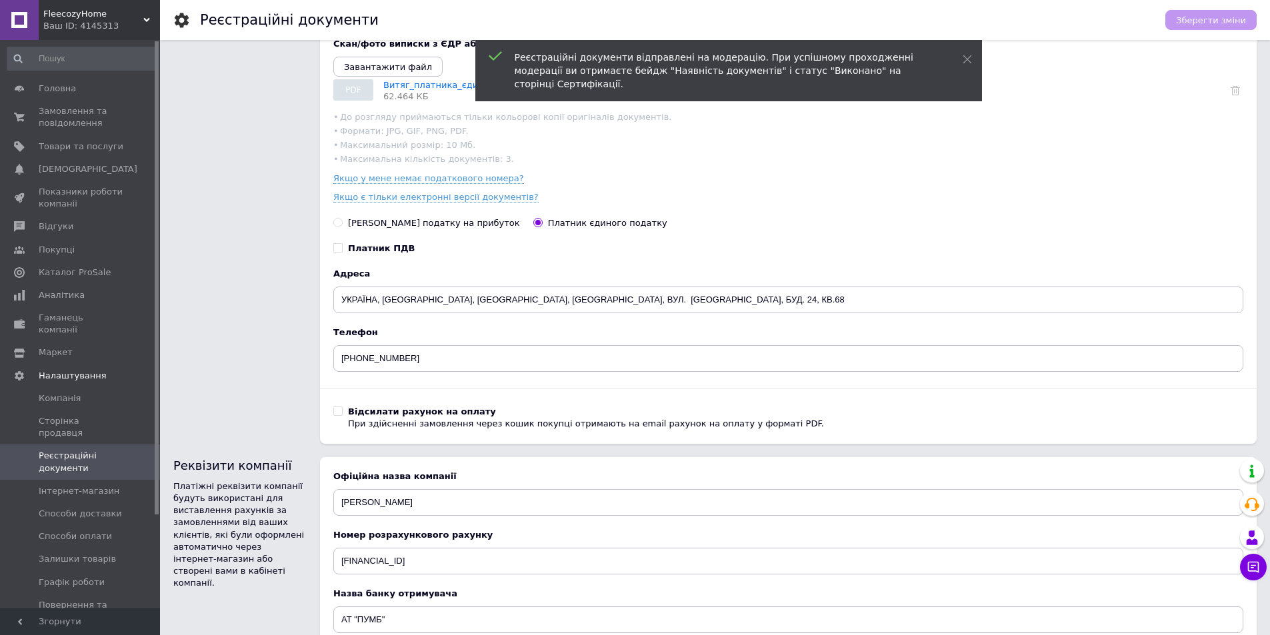
scroll to position [237, 0]
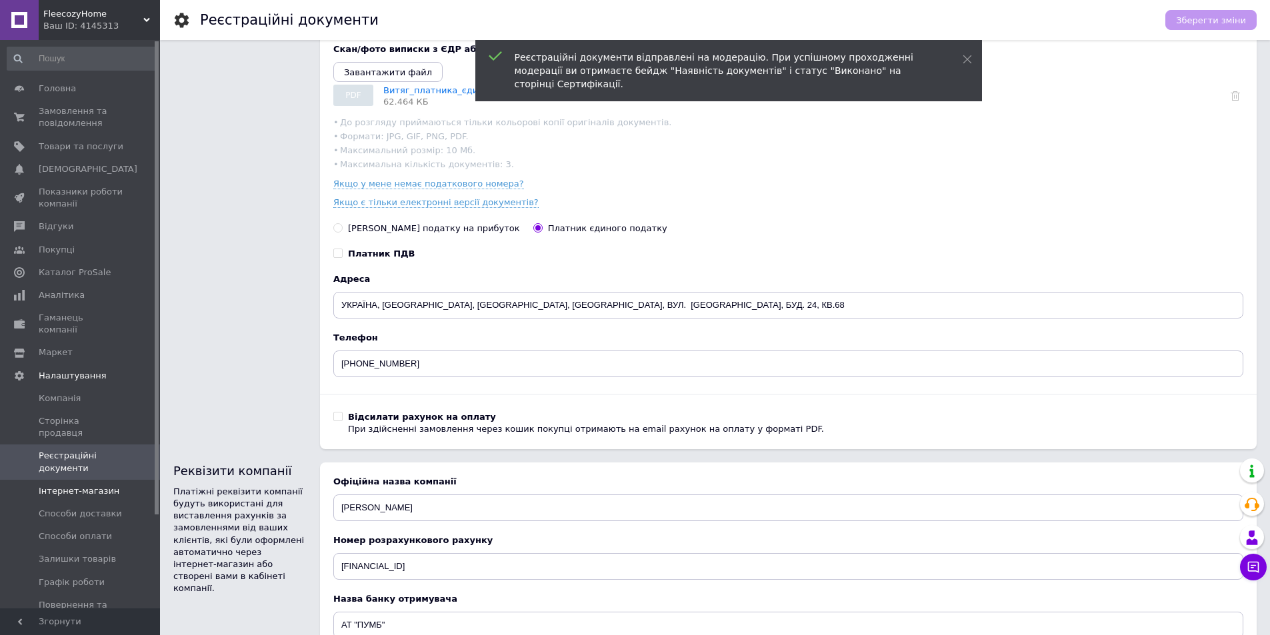
click at [98, 485] on span "Інтернет-магазин" at bounding box center [79, 491] width 81 height 12
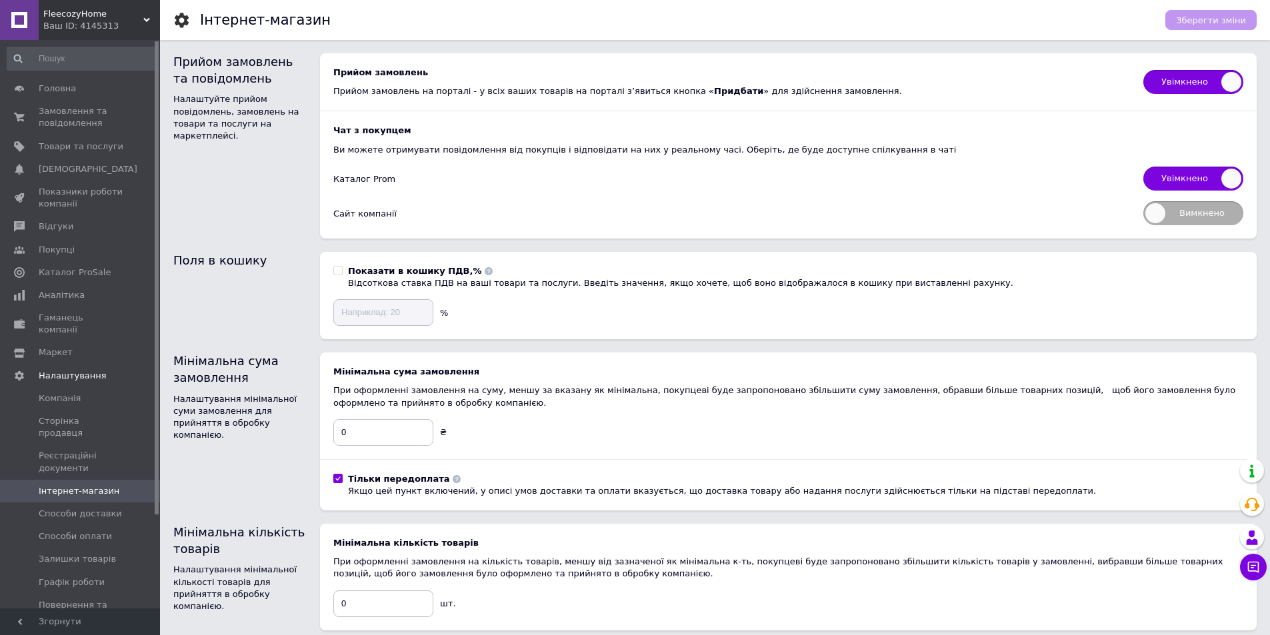
click at [1173, 215] on span "Вимкнено" at bounding box center [1193, 213] width 100 height 24
click at [1143, 201] on input "Вимкнено" at bounding box center [1138, 197] width 9 height 9
checkbox input "true"
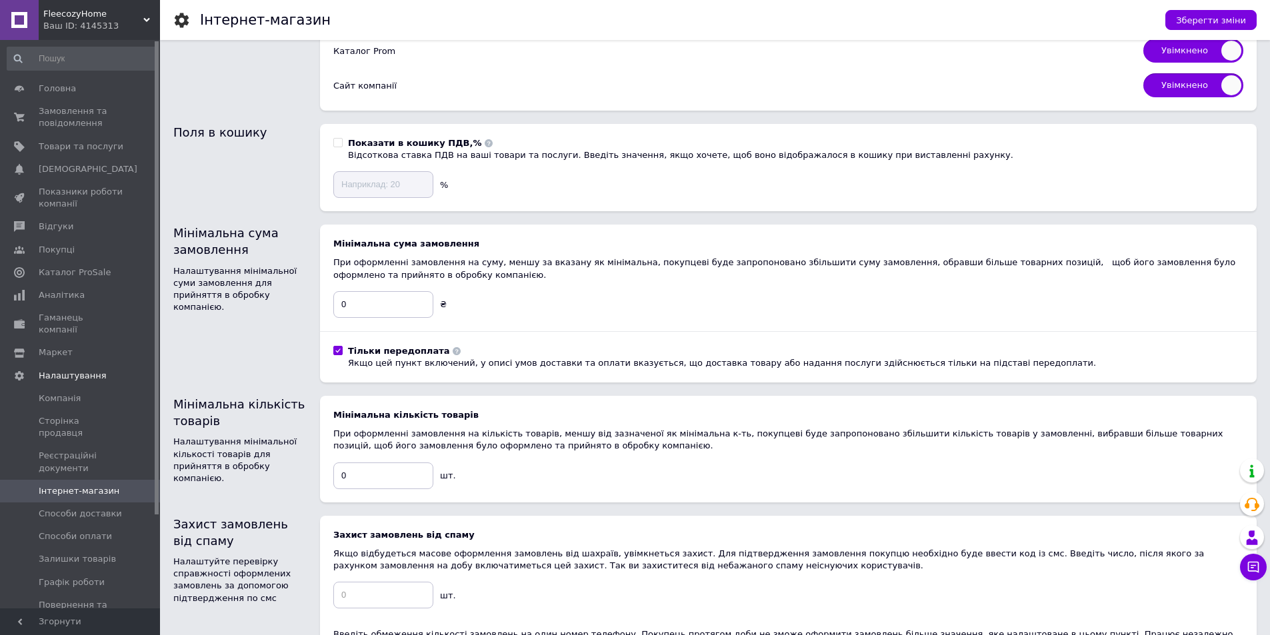
scroll to position [133, 0]
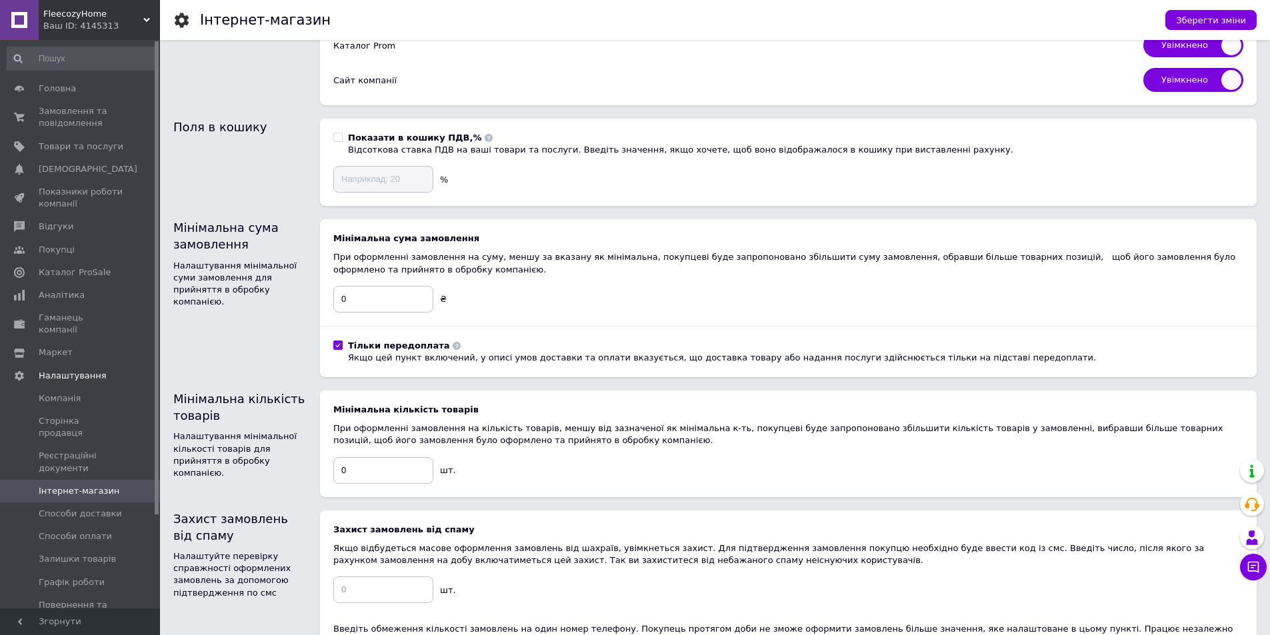
click at [337, 346] on input "Тільки передоплата Якщо цей пункт включений, у описі умов доставки та оплати вк…" at bounding box center [337, 345] width 9 height 9
checkbox input "false"
click at [367, 299] on input "0" at bounding box center [383, 299] width 100 height 27
type input "100"
click at [307, 481] on div "Мінімальна кількість товарів Налаштування мінімальної кількості товарів для при…" at bounding box center [714, 444] width 1083 height 107
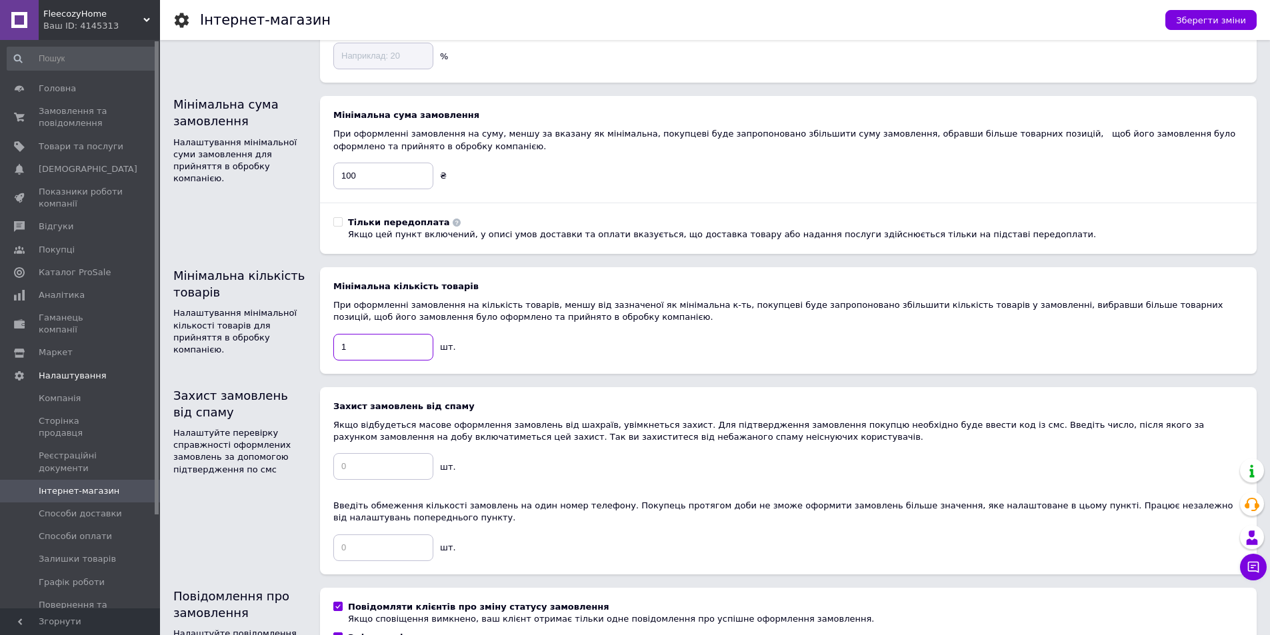
scroll to position [267, 0]
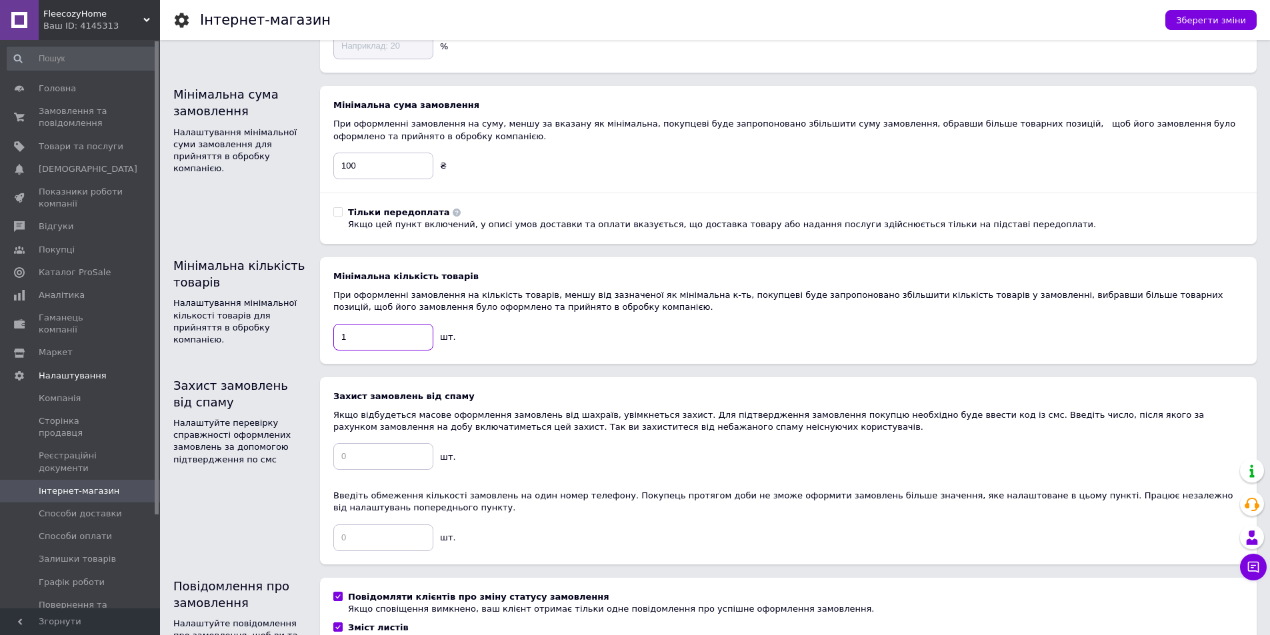
type input "1"
drag, startPoint x: 345, startPoint y: 454, endPoint x: 317, endPoint y: 448, distance: 28.6
click at [317, 448] on div "Захист замовлень від спаму Налаштуйте перевірку справжності оформлених замовлен…" at bounding box center [714, 470] width 1083 height 187
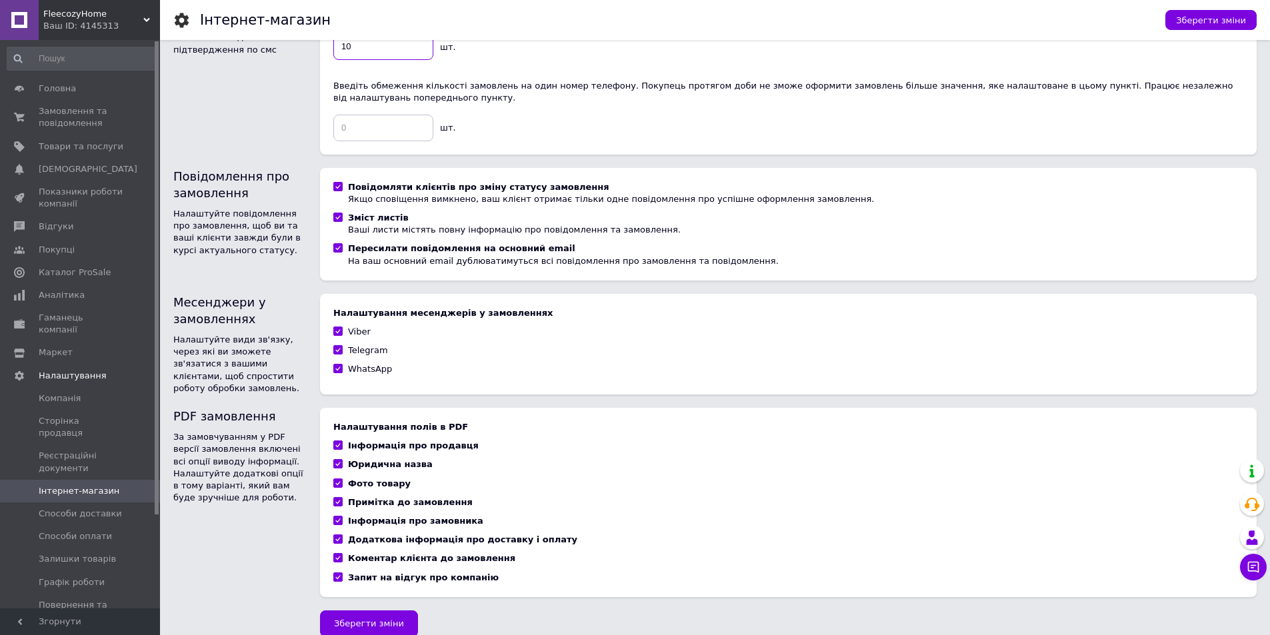
scroll to position [692, 0]
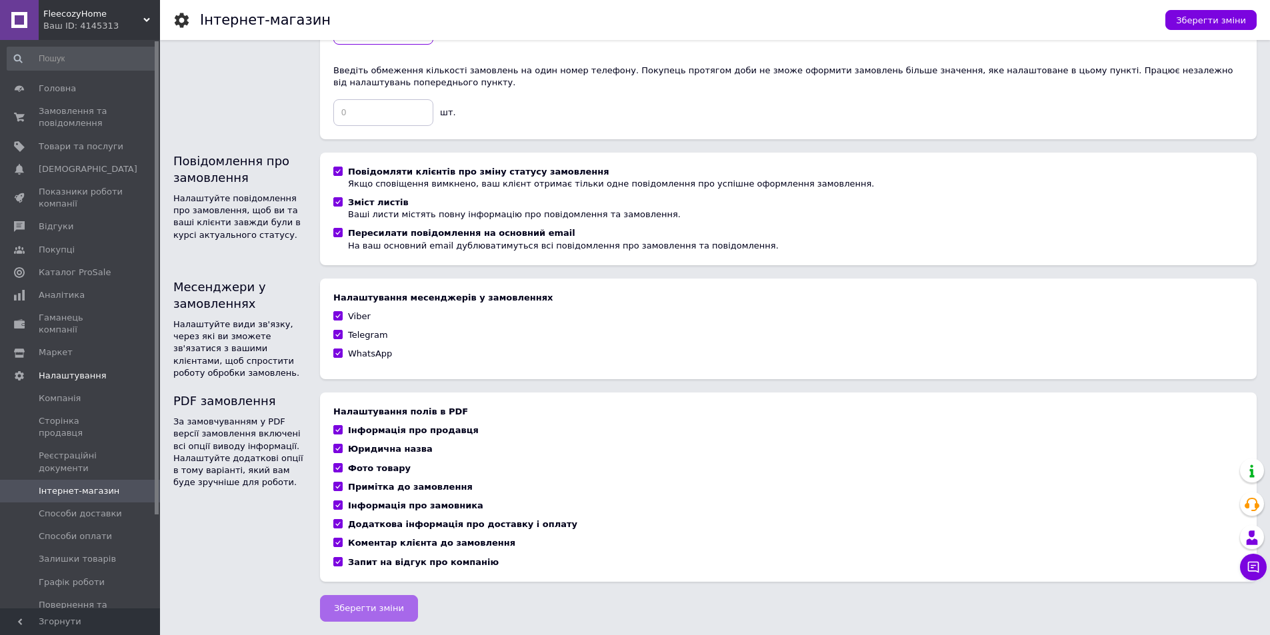
type input "10"
click at [391, 603] on span "Зберегти зміни" at bounding box center [369, 608] width 70 height 10
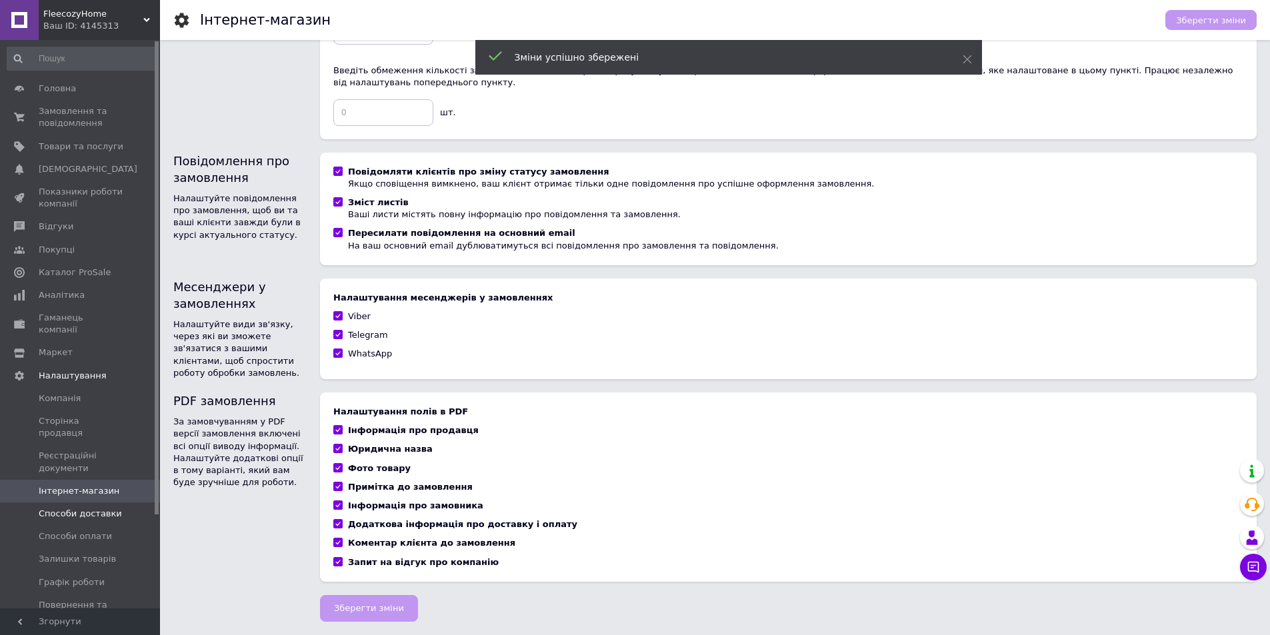
click at [89, 508] on span "Способи доставки" at bounding box center [80, 514] width 83 height 12
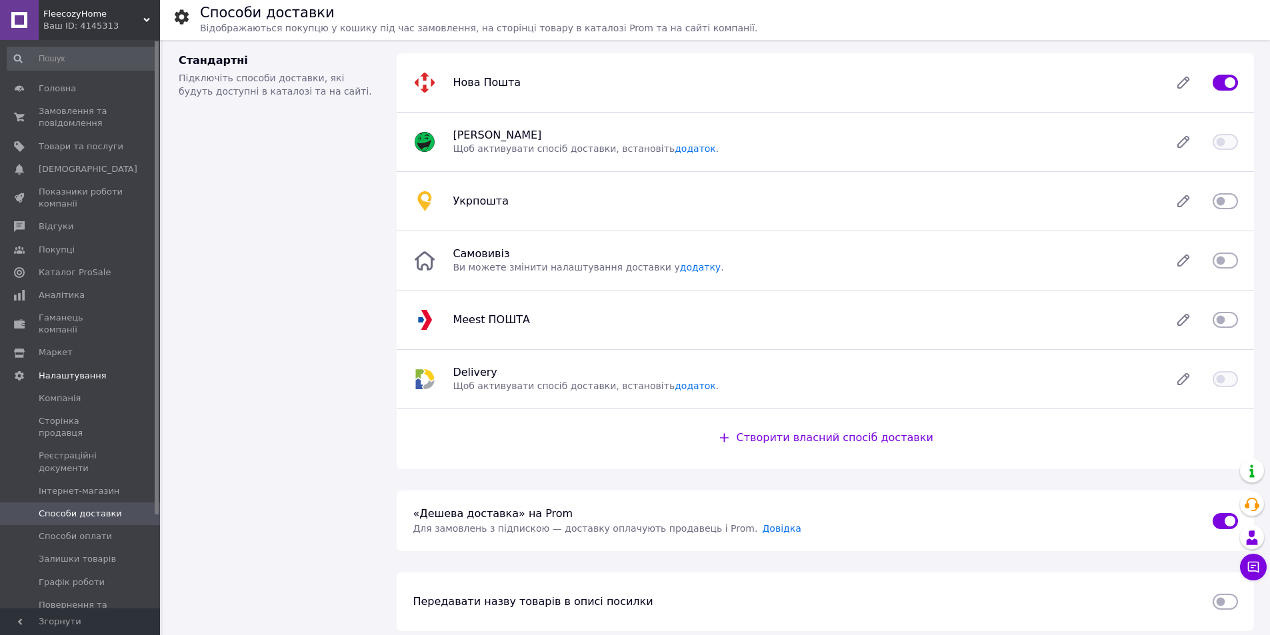
click at [1227, 323] on input "checkbox" at bounding box center [1224, 319] width 25 height 13
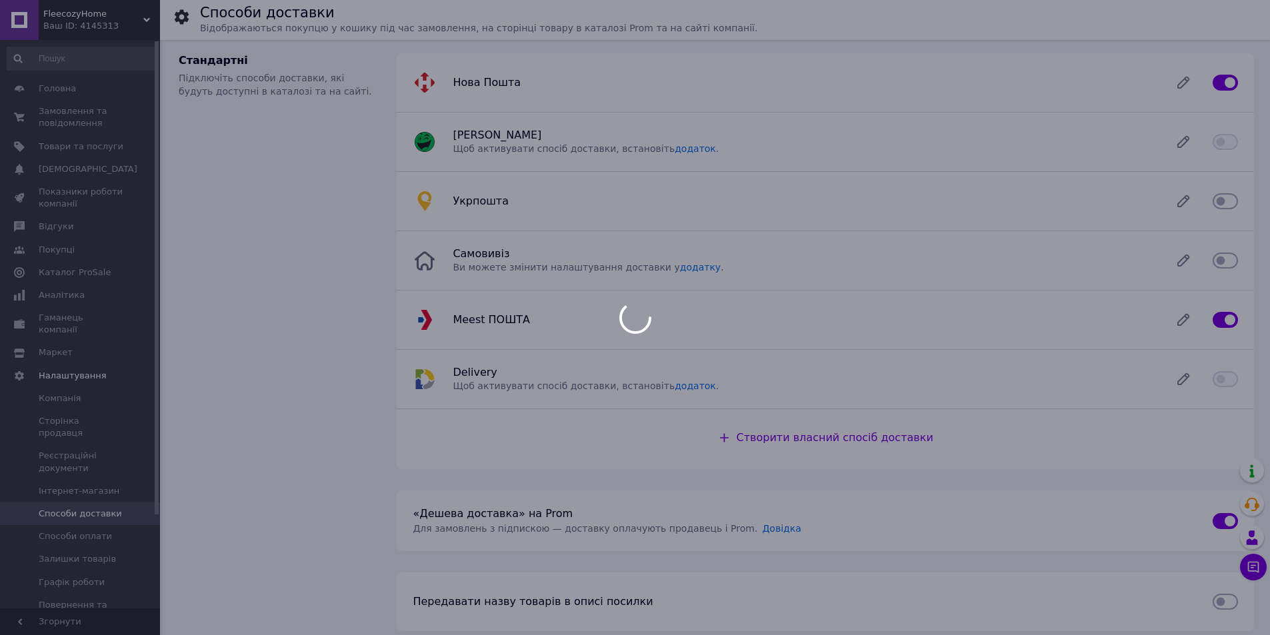
checkbox input "false"
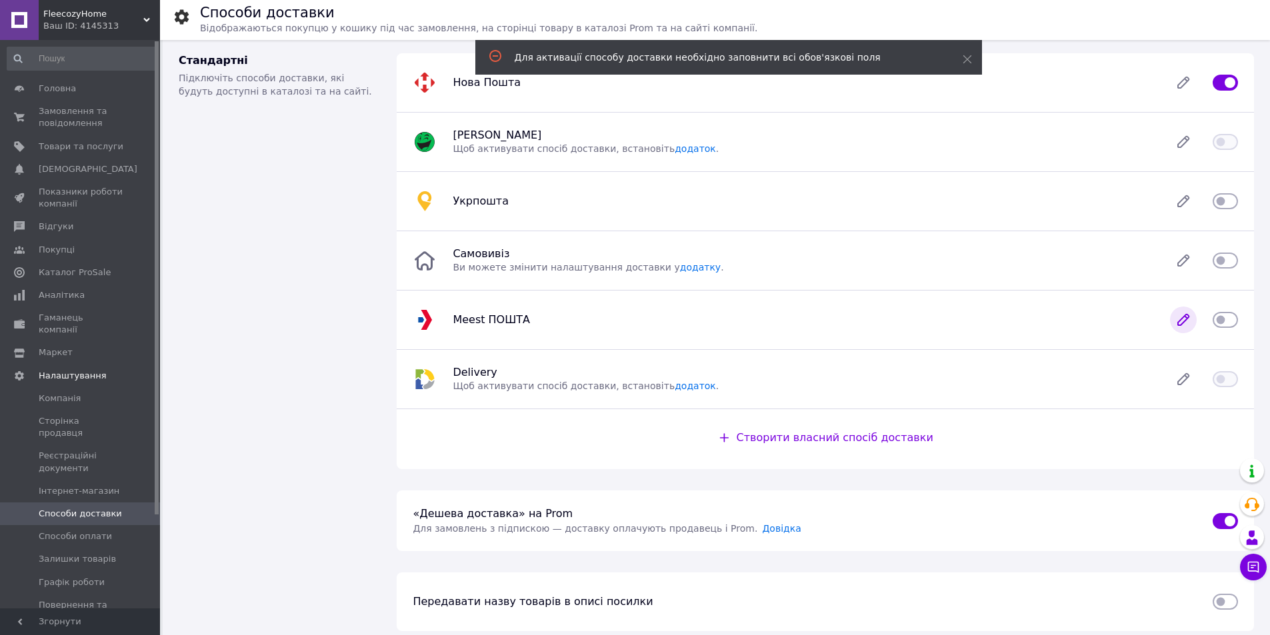
click at [1180, 322] on icon at bounding box center [1183, 320] width 27 height 27
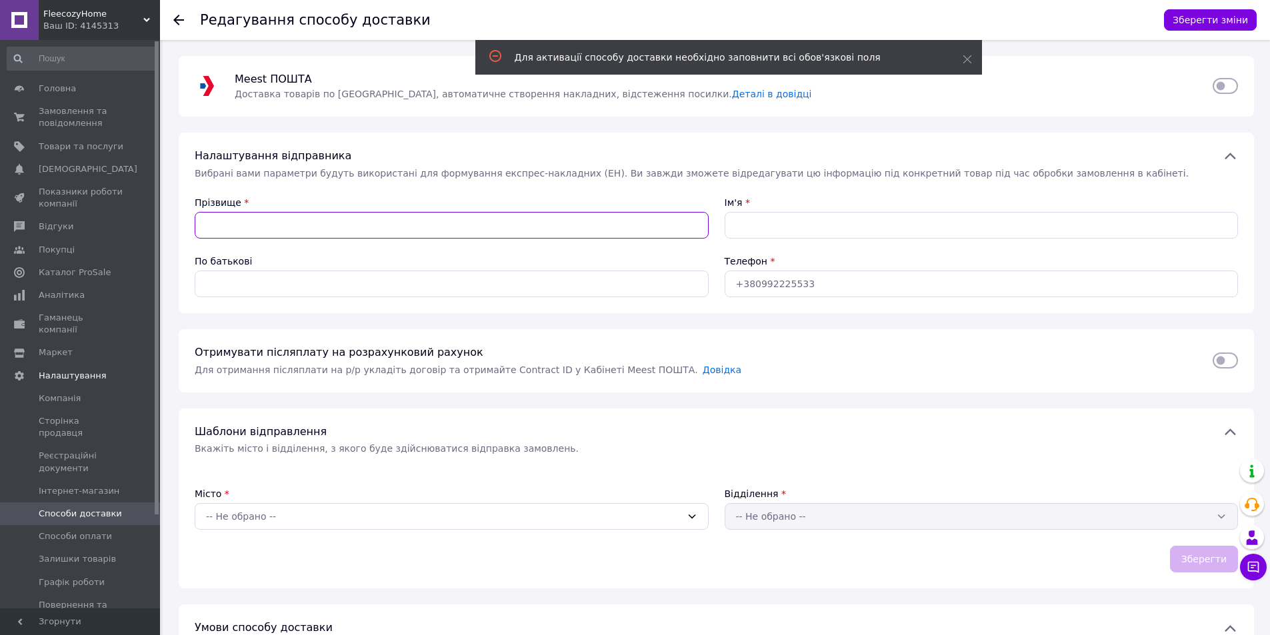
click at [405, 226] on input "Прізвище" at bounding box center [452, 225] width 514 height 27
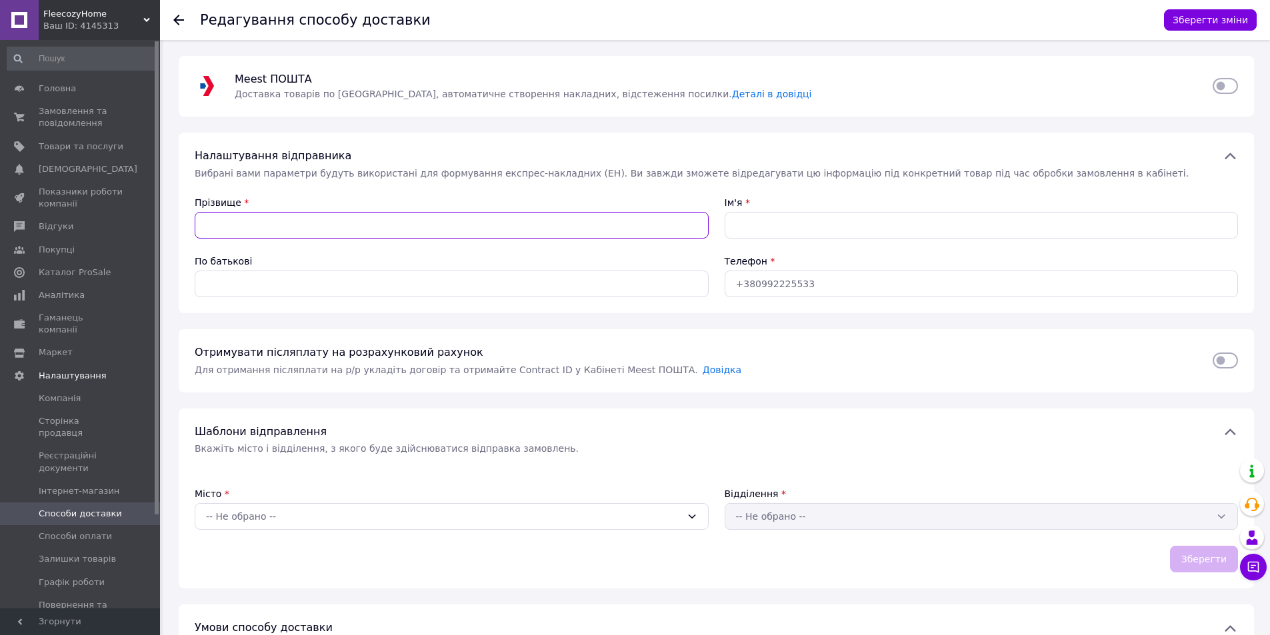
paste input "[PERSON_NAME]"
type input "[PERSON_NAME]"
click at [761, 217] on input "Ім'я" at bounding box center [982, 225] width 514 height 27
paste input "[PERSON_NAME]"
type input "[PERSON_NAME]"
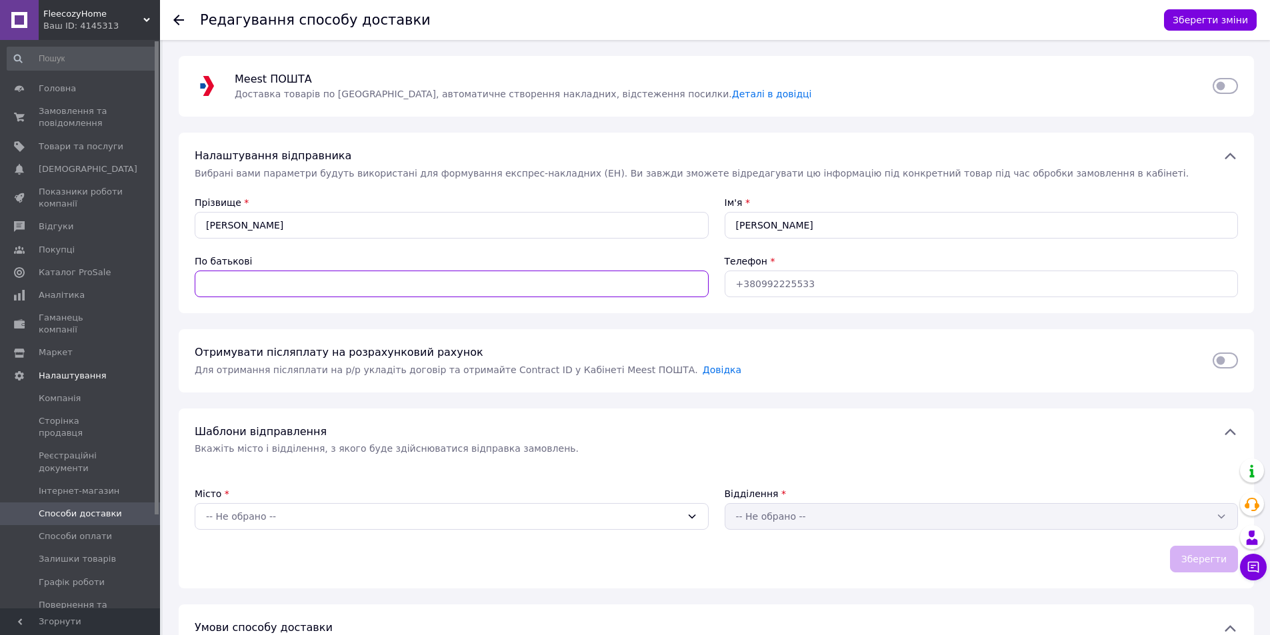
click at [351, 288] on input "По батькові" at bounding box center [452, 284] width 514 height 27
paste input "[PERSON_NAME]"
type input "[PERSON_NAME]"
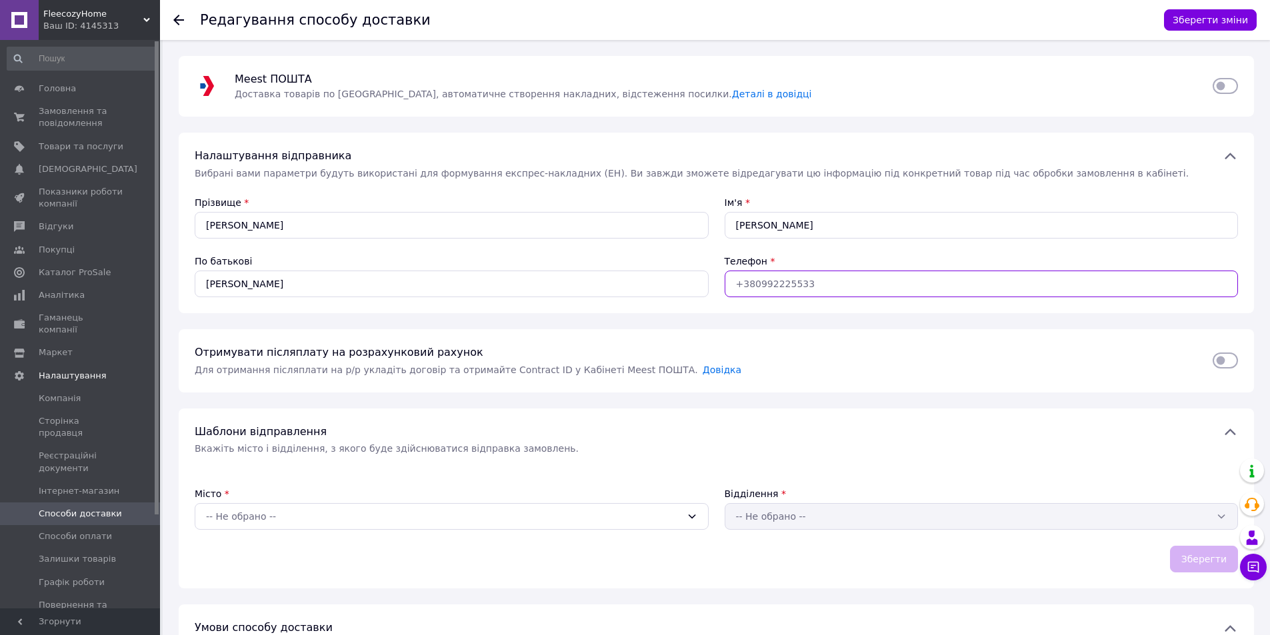
click at [766, 289] on input "Телефон" at bounding box center [982, 284] width 514 height 27
paste input "0731723490"
click at [733, 289] on input "0731723490" at bounding box center [982, 284] width 514 height 27
type input "[PHONE_NUMBER]"
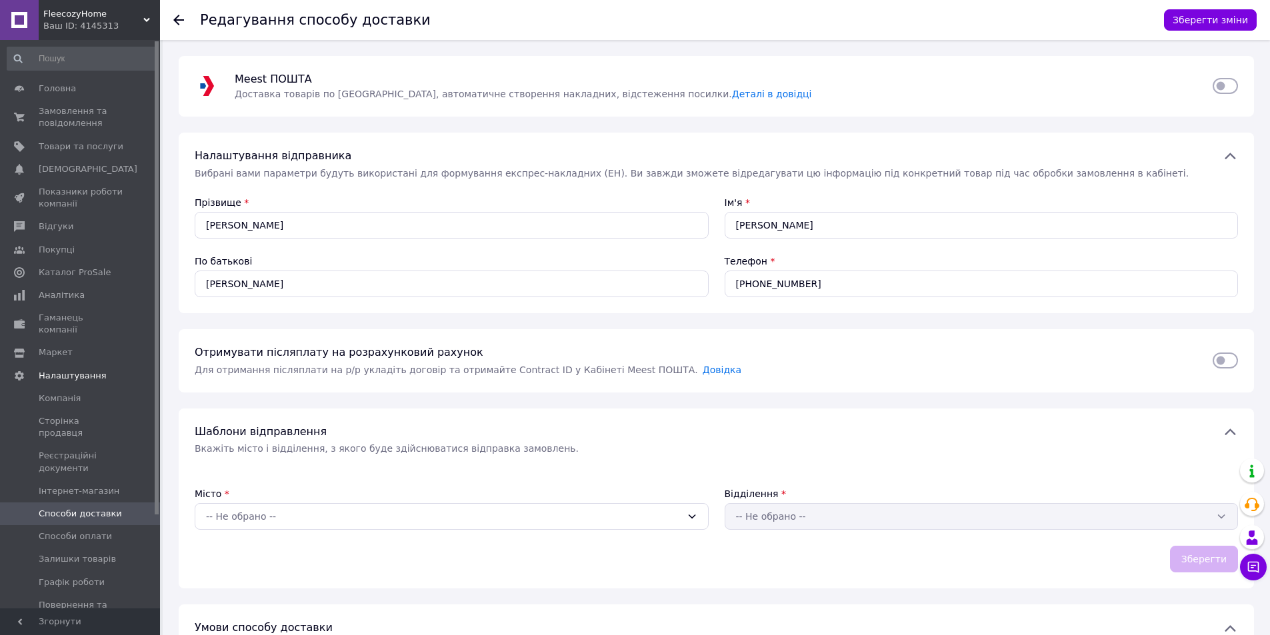
click at [456, 460] on div "Шаблони відправлення Вкажіть місто і відділення, з якого буде здійснюватися від…" at bounding box center [716, 499] width 1075 height 181
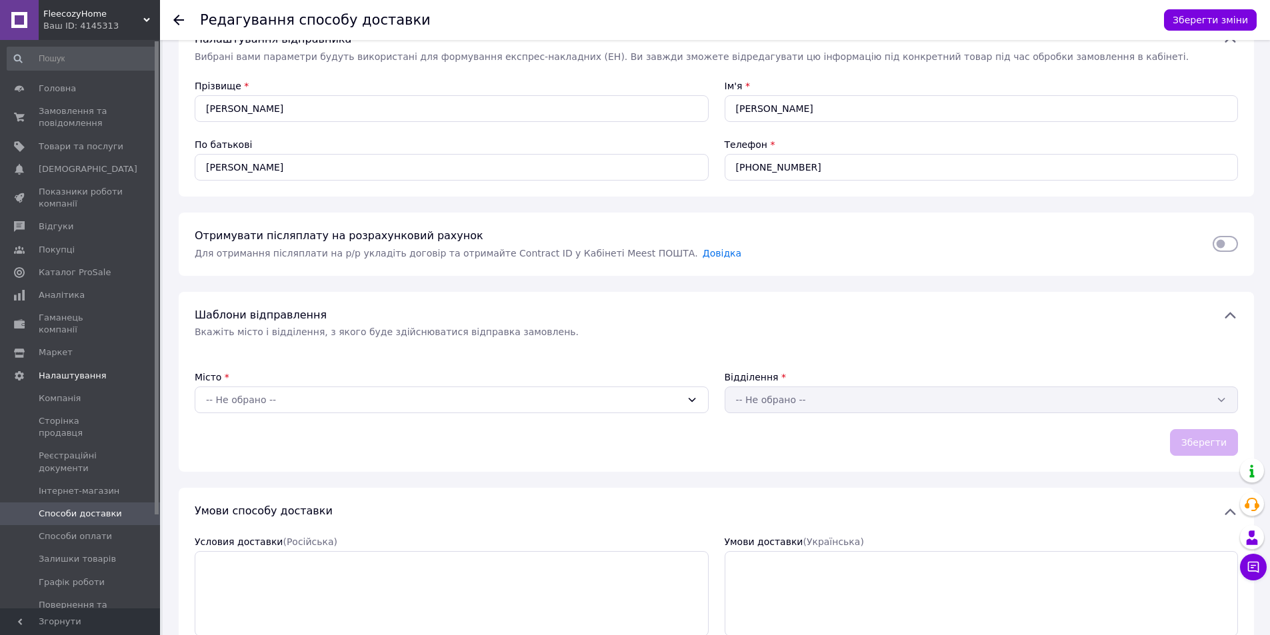
scroll to position [133, 0]
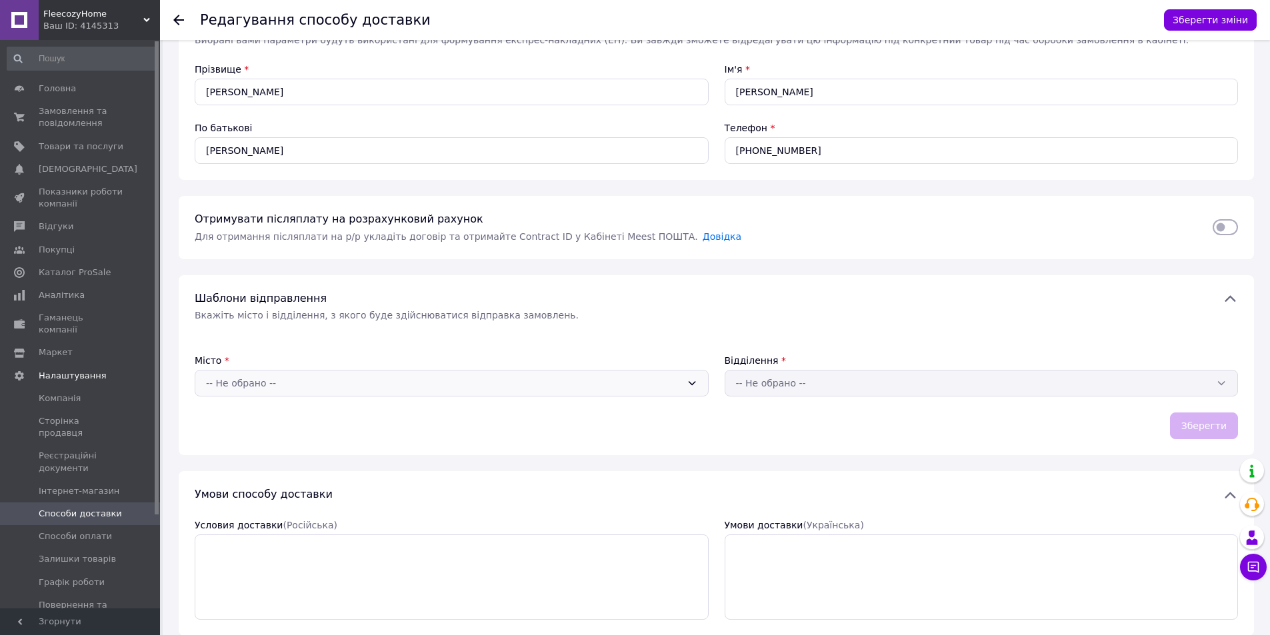
click at [409, 385] on div "-- Не обрано --" at bounding box center [443, 383] width 475 height 15
type input "Хар"
click at [266, 459] on div "Хар ків" at bounding box center [451, 460] width 513 height 24
click at [806, 383] on div "-- Не обрано --" at bounding box center [973, 383] width 475 height 15
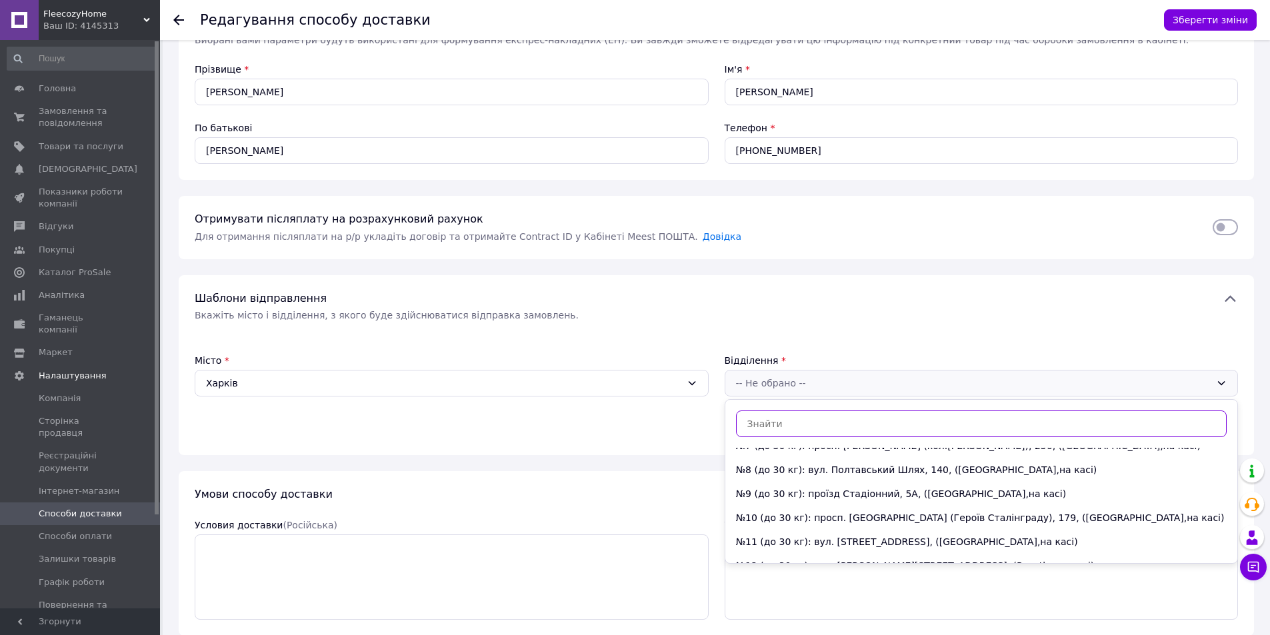
scroll to position [0, 0]
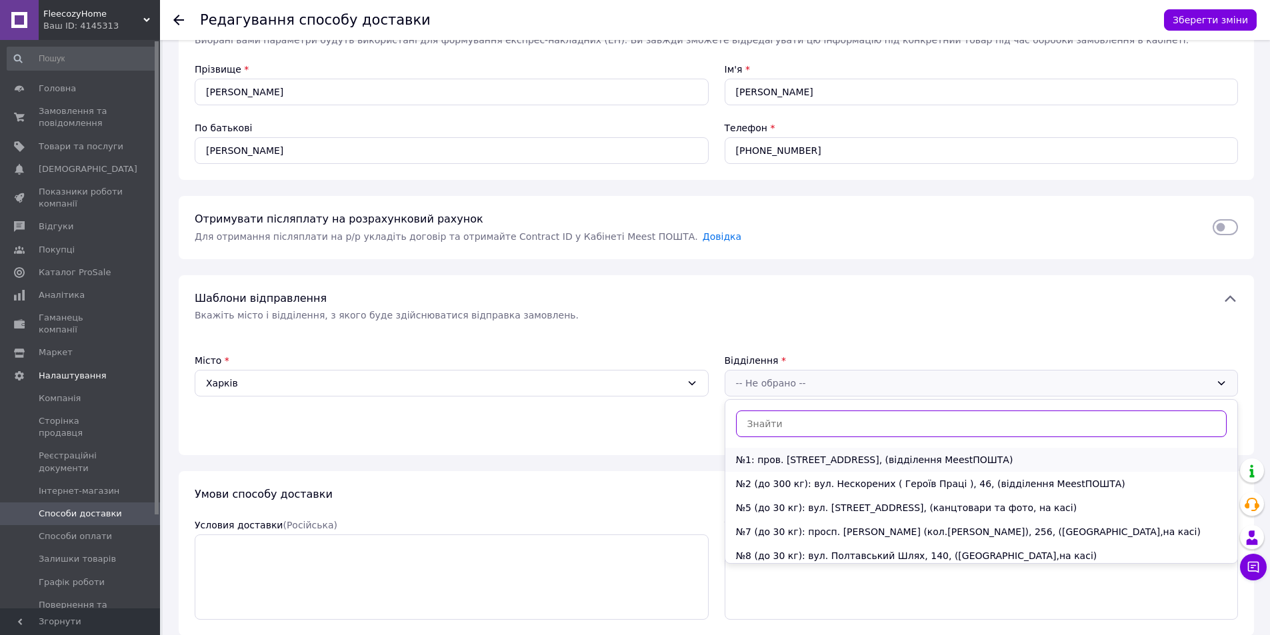
click at [822, 469] on li "№1: пров. [STREET_ADDRESS], (відділення MeestПОШТА)" at bounding box center [981, 460] width 513 height 24
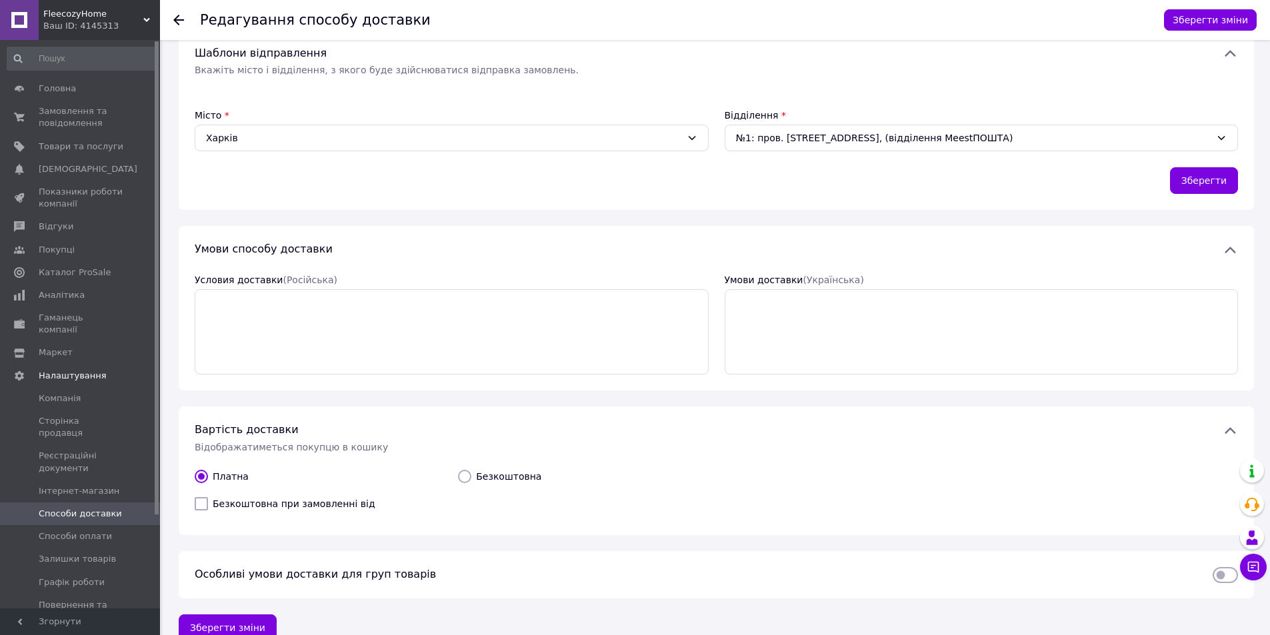
scroll to position [401, 0]
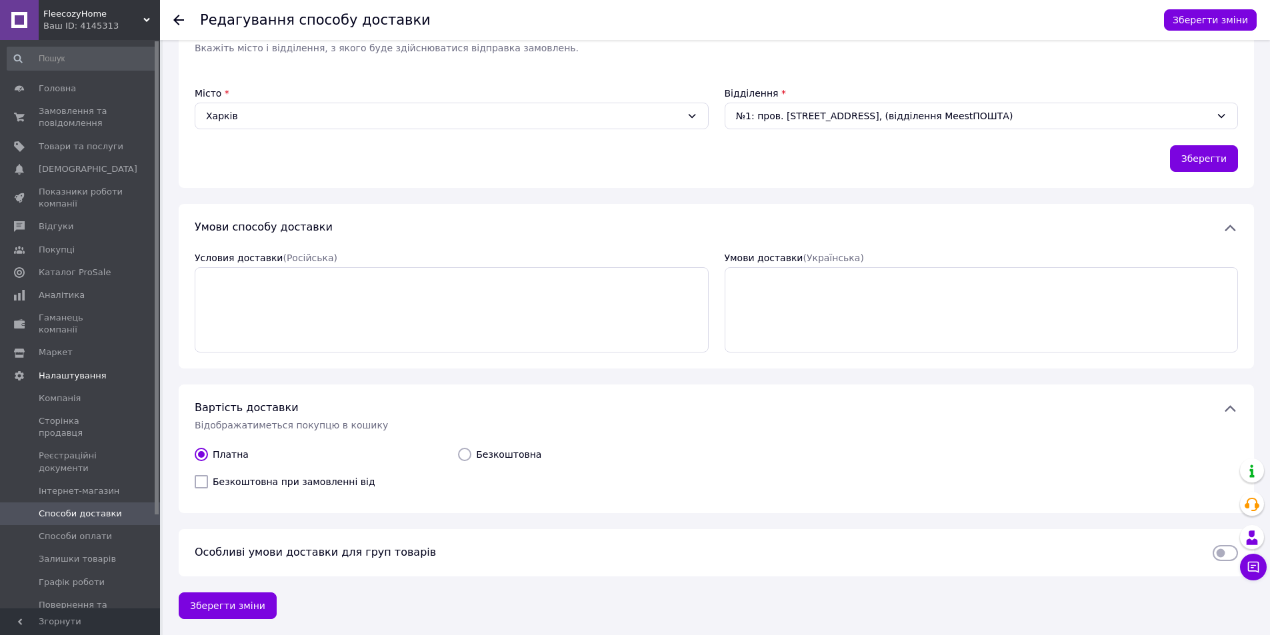
click at [305, 479] on span "Безкоштовна при замовленні від" at bounding box center [294, 481] width 163 height 13
click at [208, 479] on input "Безкоштовна при замовленні від" at bounding box center [201, 481] width 13 height 13
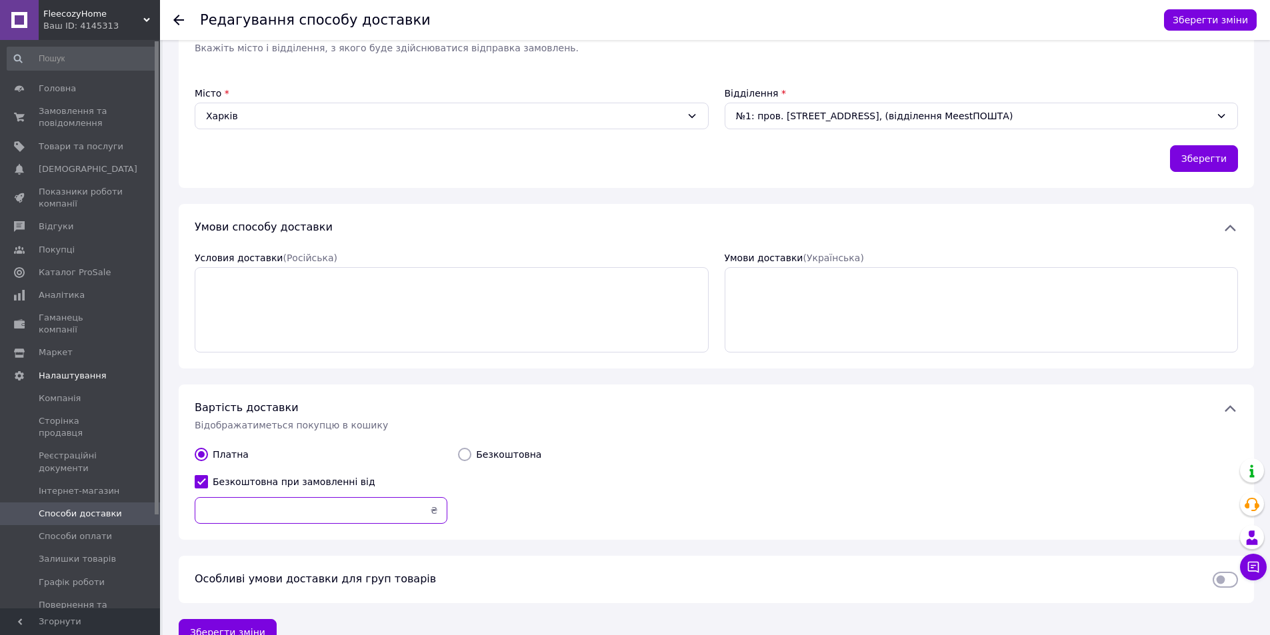
click at [289, 504] on input "text" at bounding box center [321, 510] width 253 height 27
click at [253, 476] on span "Безкоштовна при замовленні від" at bounding box center [294, 481] width 163 height 13
click at [208, 476] on input "Безкоштовна при замовленні від" at bounding box center [201, 481] width 13 height 13
checkbox input "false"
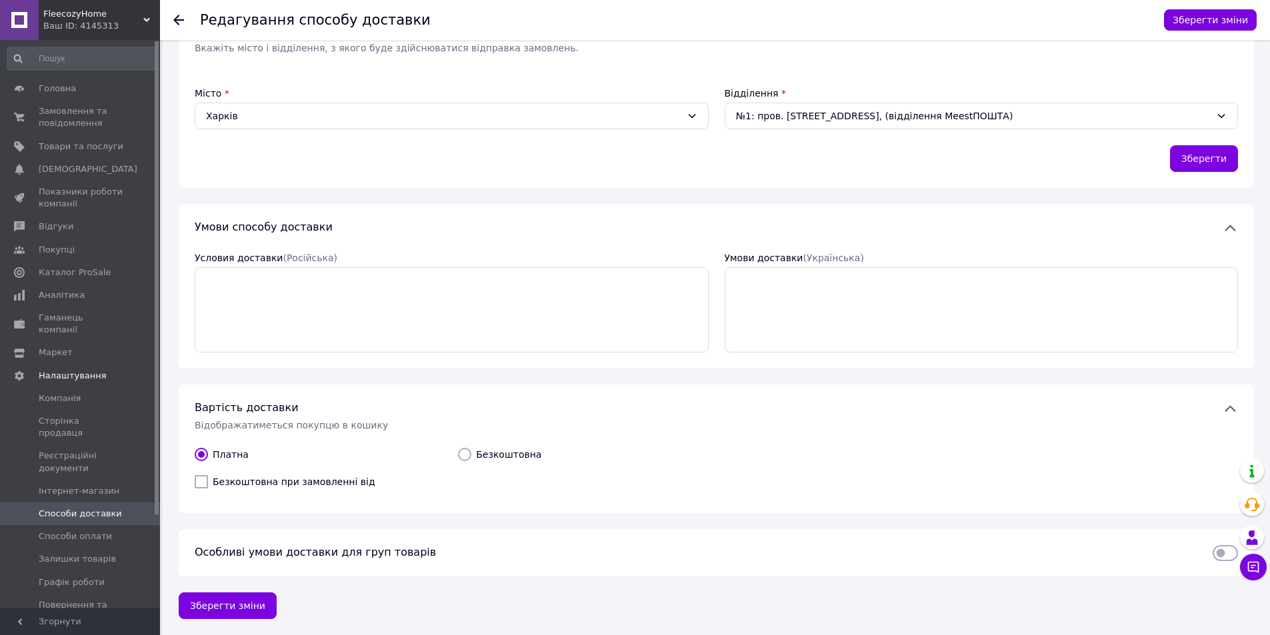
click at [203, 453] on input "Платна" at bounding box center [201, 454] width 13 height 13
click at [235, 608] on button "Зберегти зміни" at bounding box center [228, 606] width 98 height 27
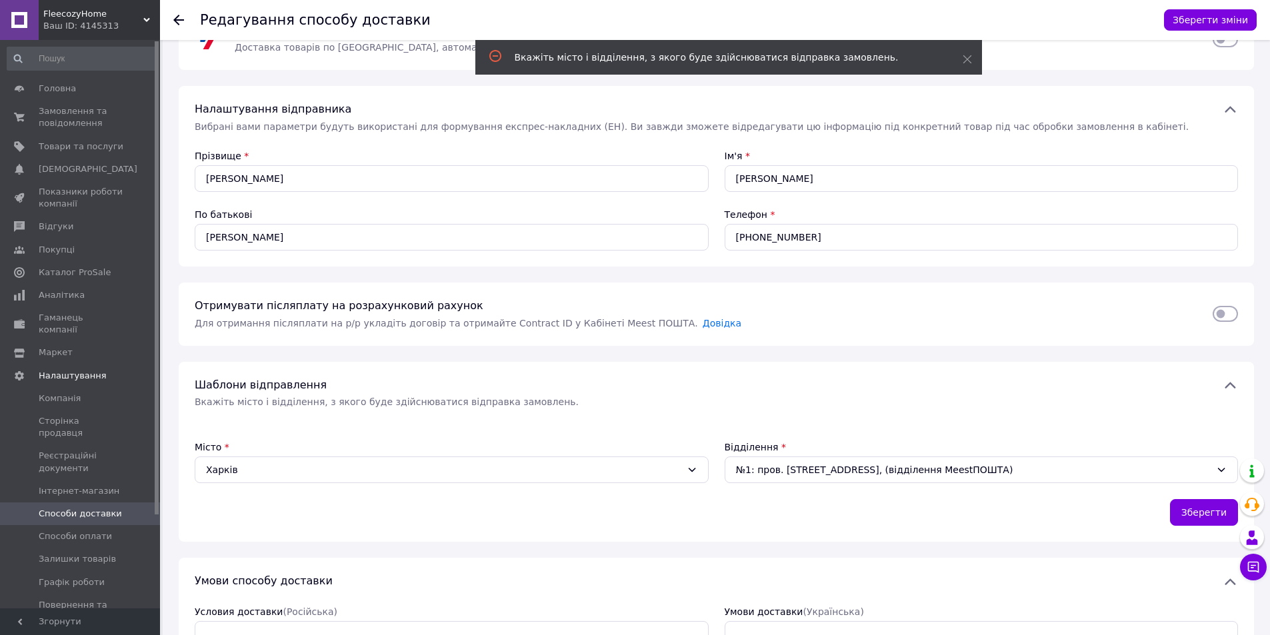
scroll to position [134, 0]
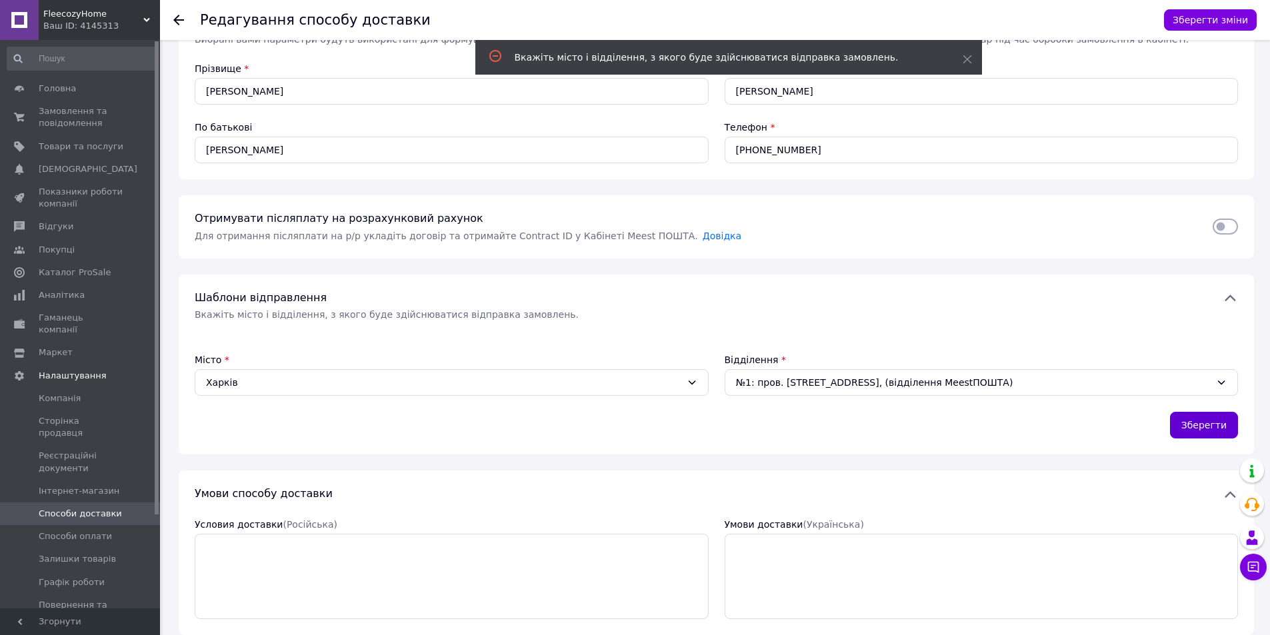
click at [1190, 413] on button "Зберегти" at bounding box center [1204, 425] width 68 height 27
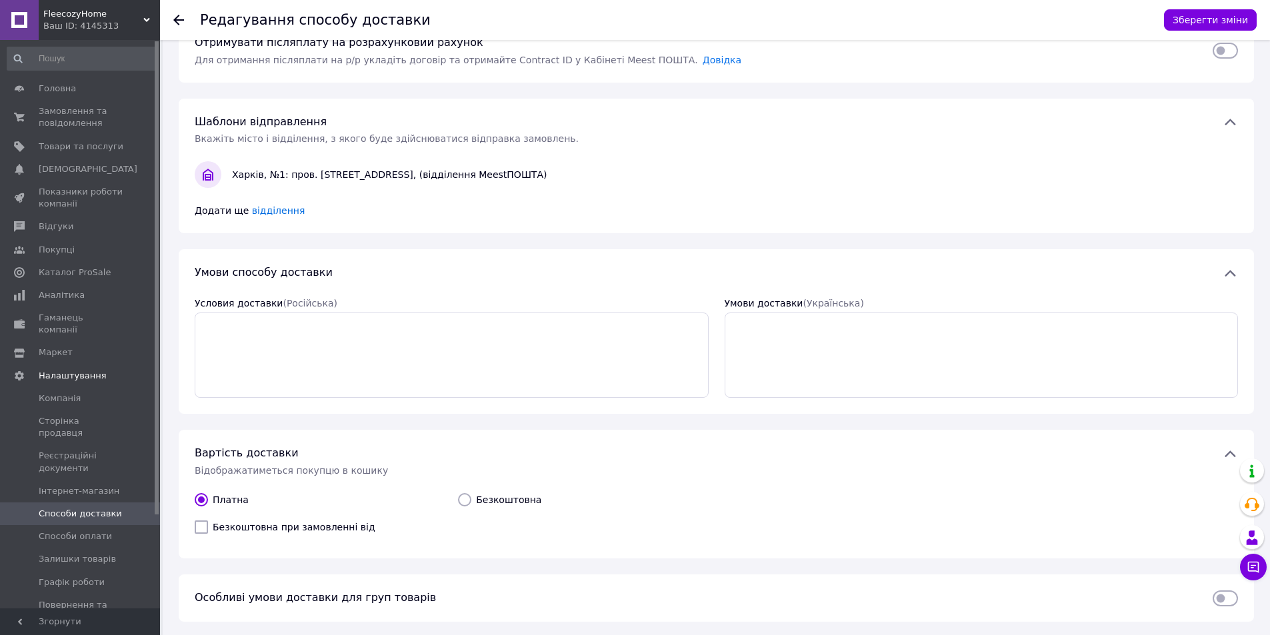
scroll to position [355, 0]
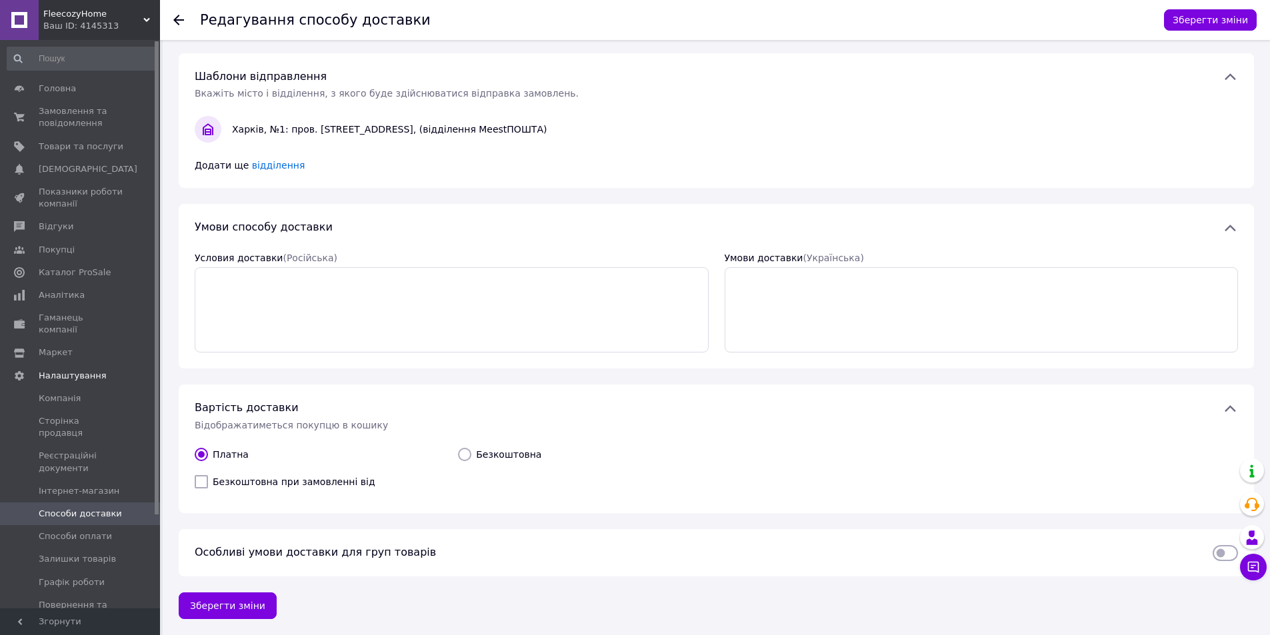
click at [1223, 559] on input "checkbox" at bounding box center [1224, 553] width 25 height 13
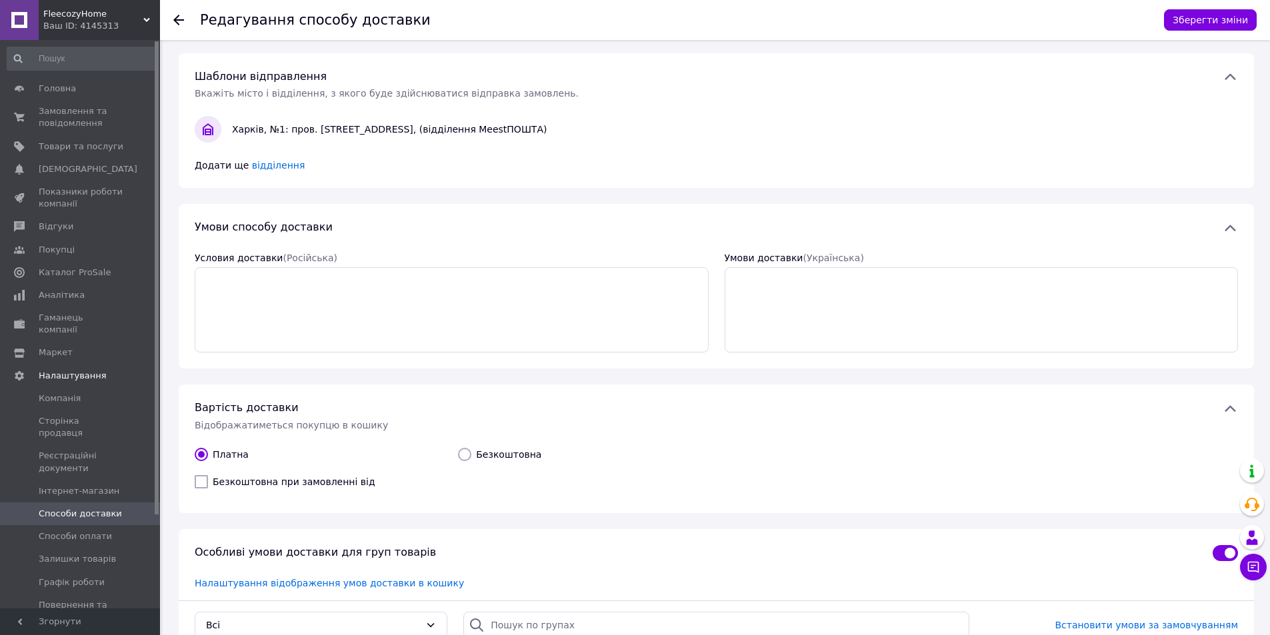
click at [1223, 559] on input "checkbox" at bounding box center [1224, 553] width 25 height 13
checkbox input "false"
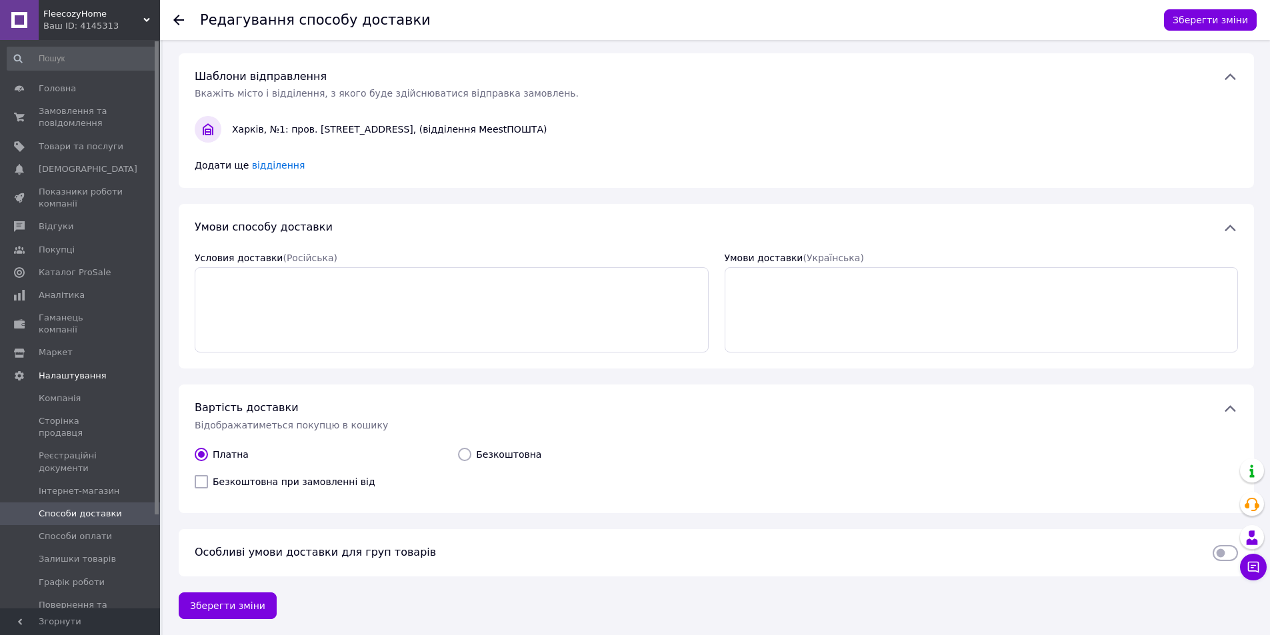
click at [234, 621] on div "Редагування способу доставки Зберегти зміни Meest ПОШТА   Доставка товарів по […" at bounding box center [716, 160] width 1107 height 950
click at [239, 611] on button "Зберегти зміни" at bounding box center [228, 606] width 98 height 27
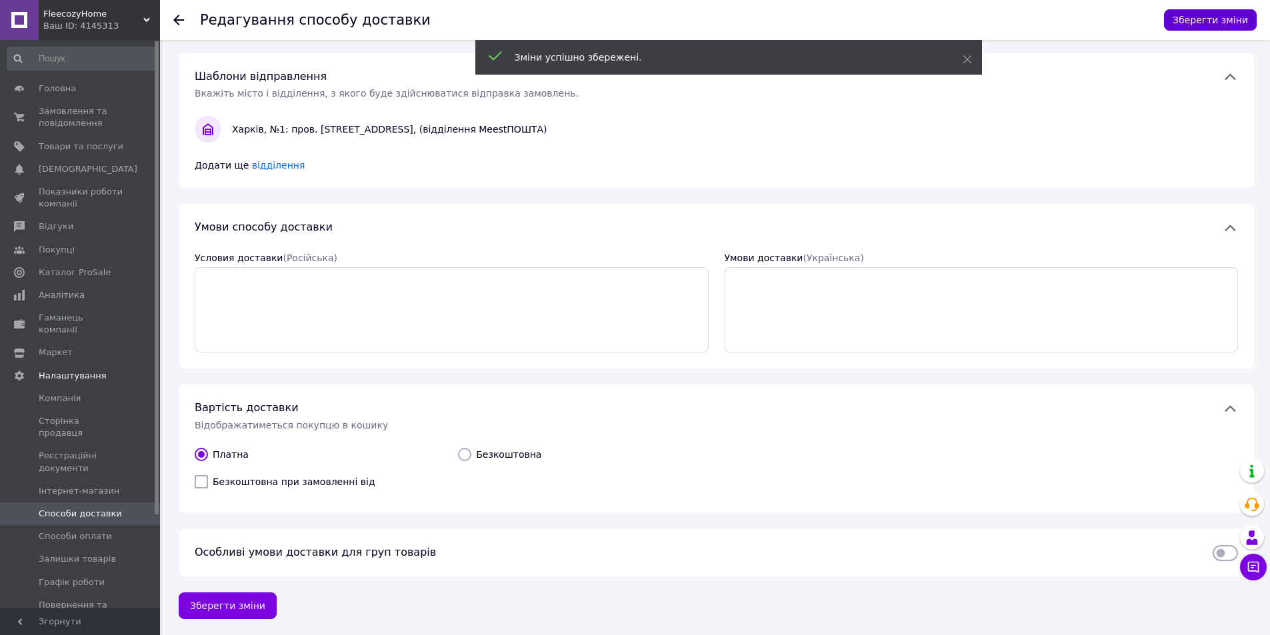
click at [1226, 25] on button "Зберегти зміни" at bounding box center [1210, 19] width 93 height 21
click at [99, 508] on span "Способи доставки" at bounding box center [80, 514] width 83 height 12
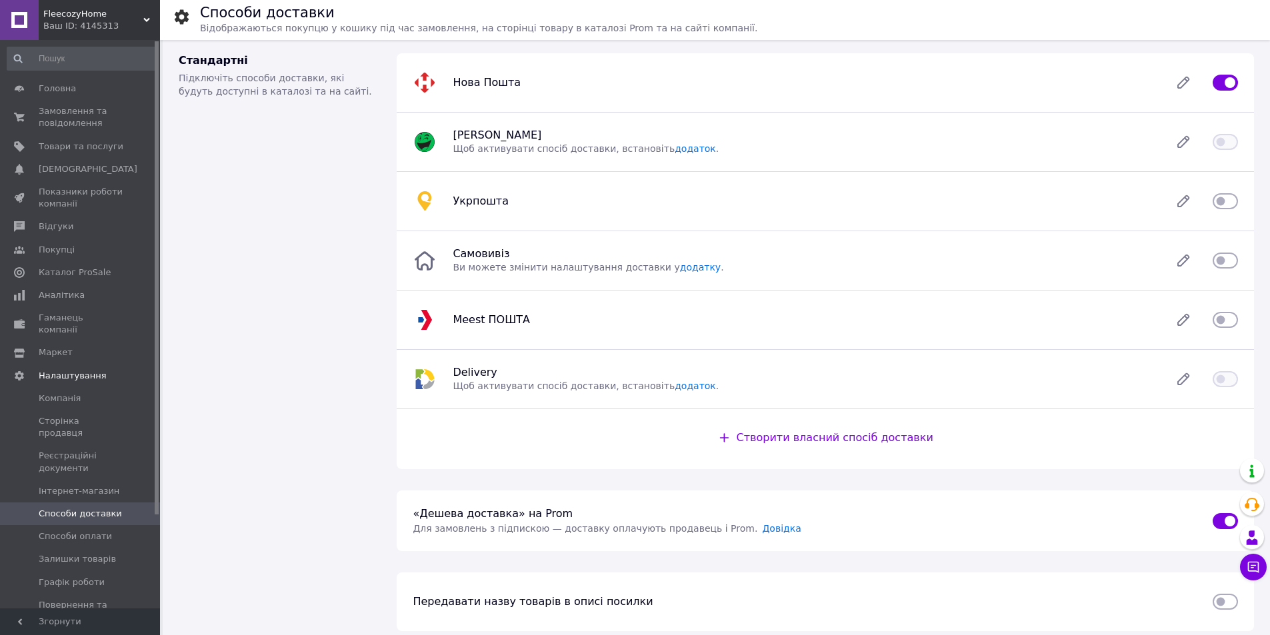
click at [1232, 325] on input "checkbox" at bounding box center [1224, 319] width 25 height 13
checkbox input "true"
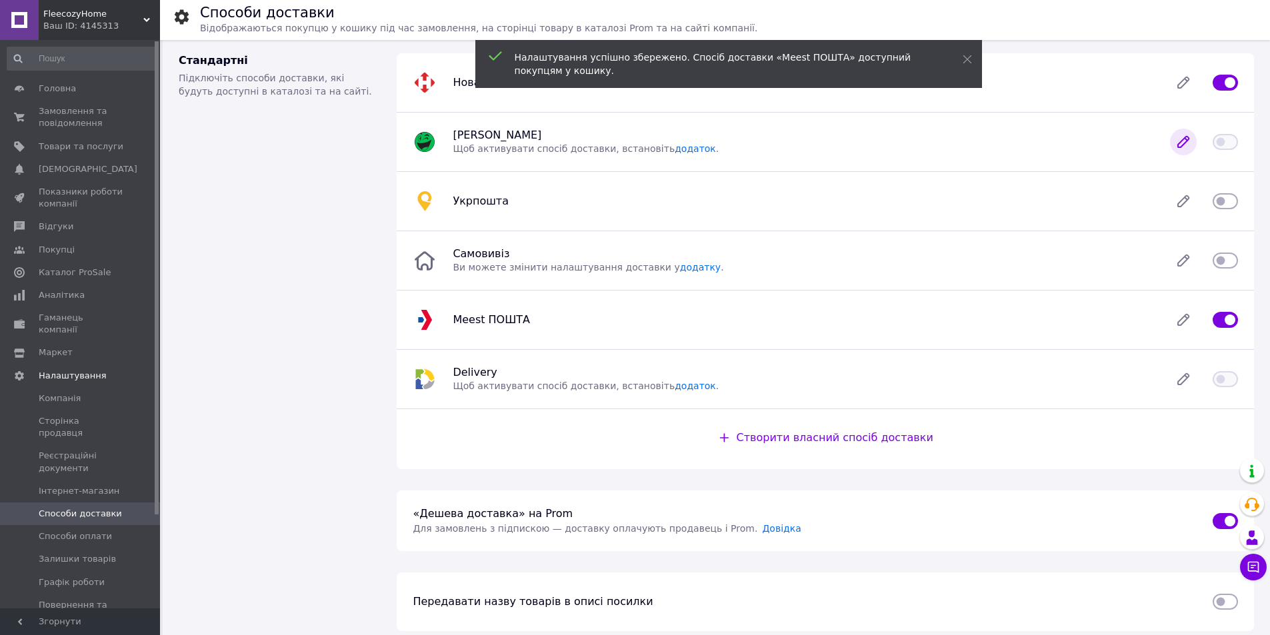
click at [1181, 147] on icon at bounding box center [1183, 142] width 11 height 11
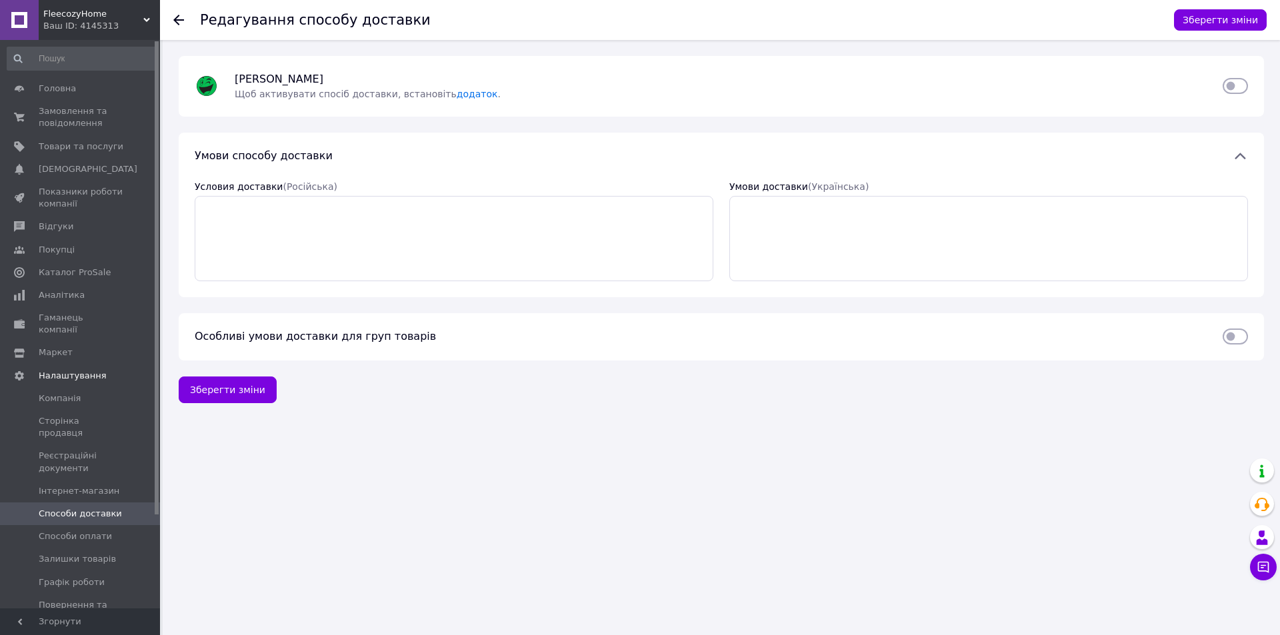
click at [1232, 71] on div "Магазини Rozetka   Щоб активувати спосіб доставки, встановіть додаток ." at bounding box center [721, 86] width 1085 height 61
click at [1228, 87] on input "checkbox" at bounding box center [1234, 85] width 25 height 13
checkbox input "false"
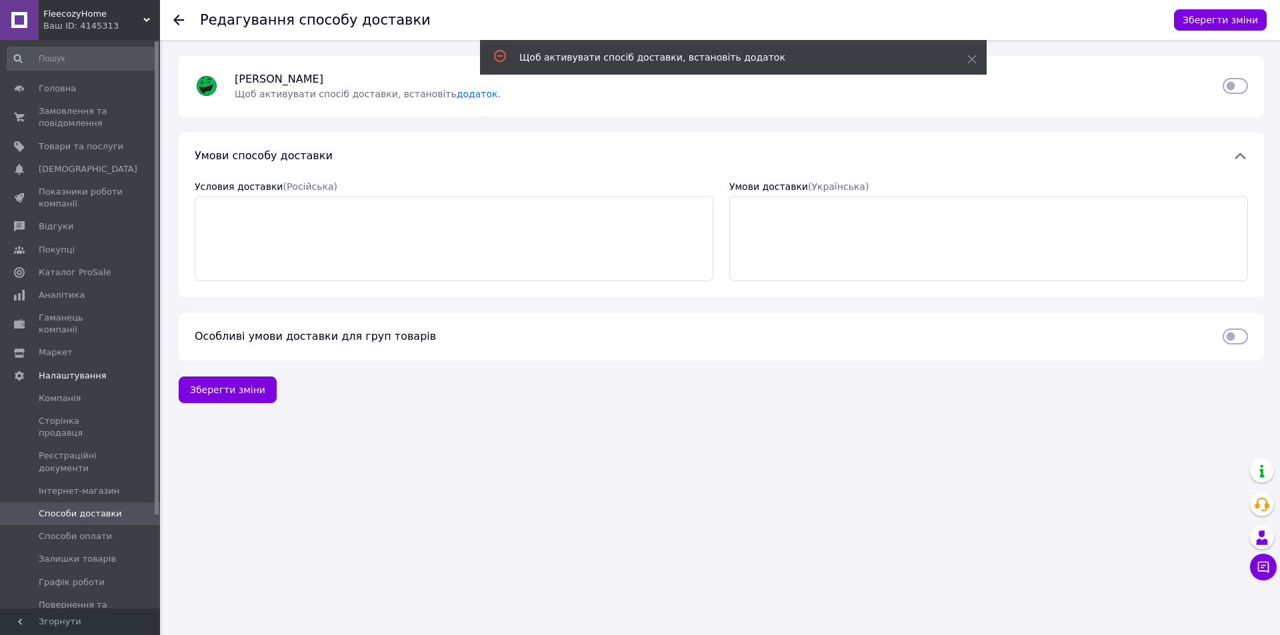
click at [85, 503] on link "Способи доставки" at bounding box center [82, 514] width 164 height 23
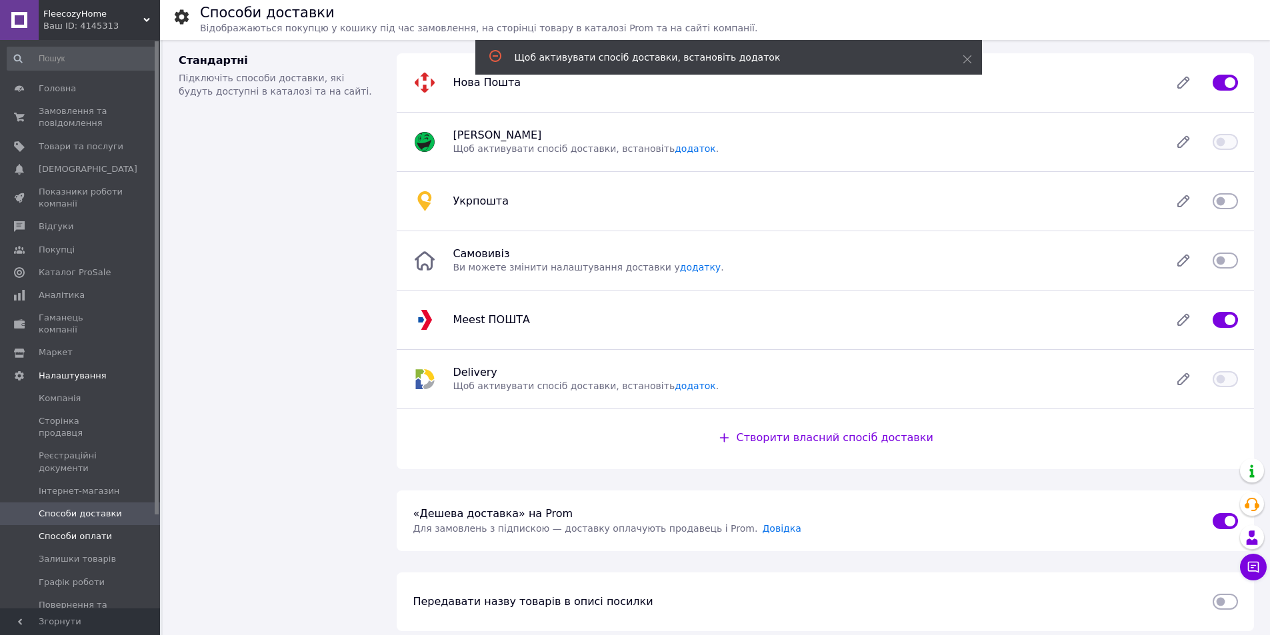
click at [106, 531] on span "Способи оплати" at bounding box center [81, 537] width 85 height 12
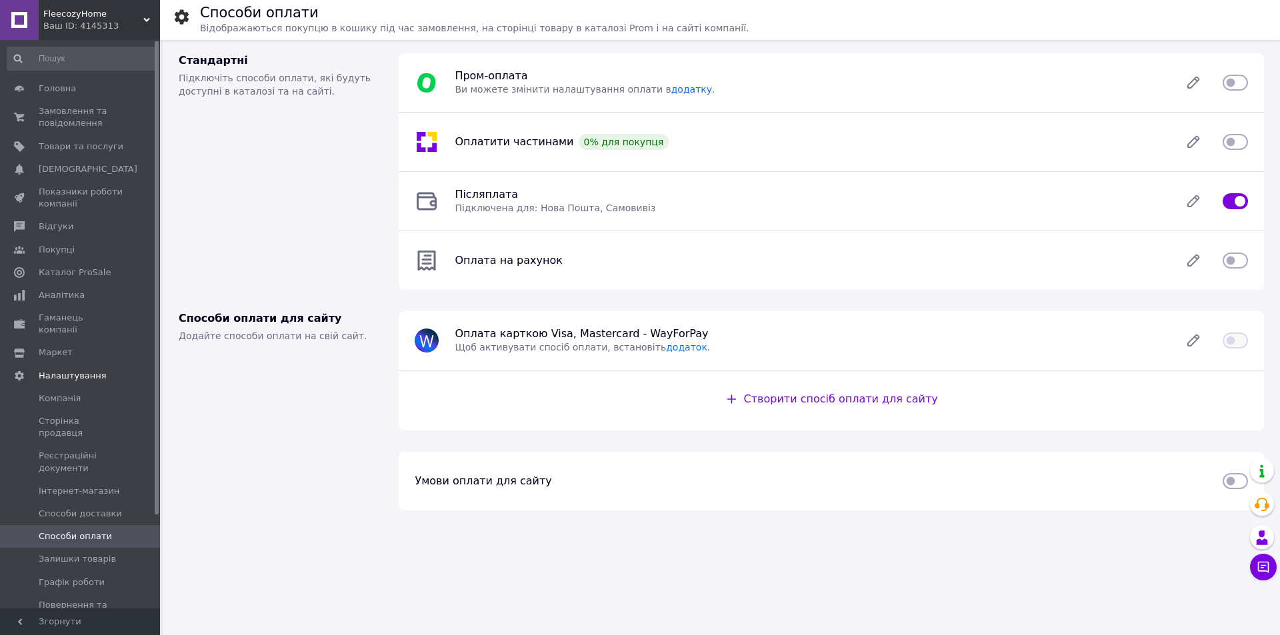
click at [1234, 261] on input "checkbox" at bounding box center [1234, 260] width 25 height 13
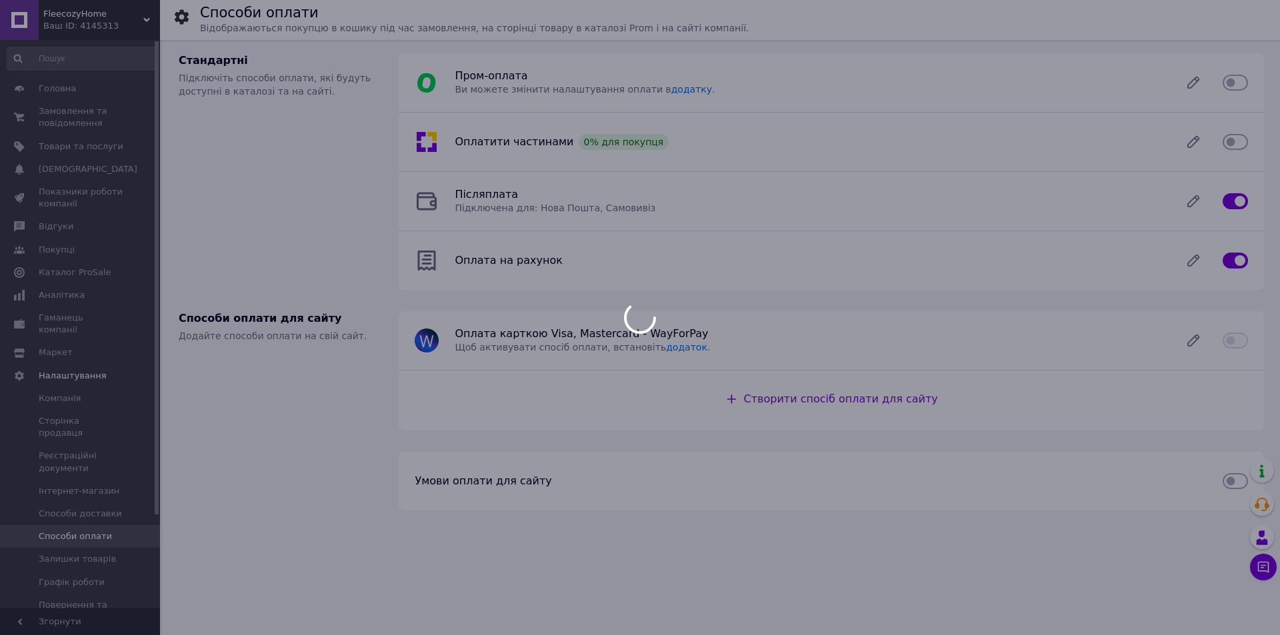
checkbox input "false"
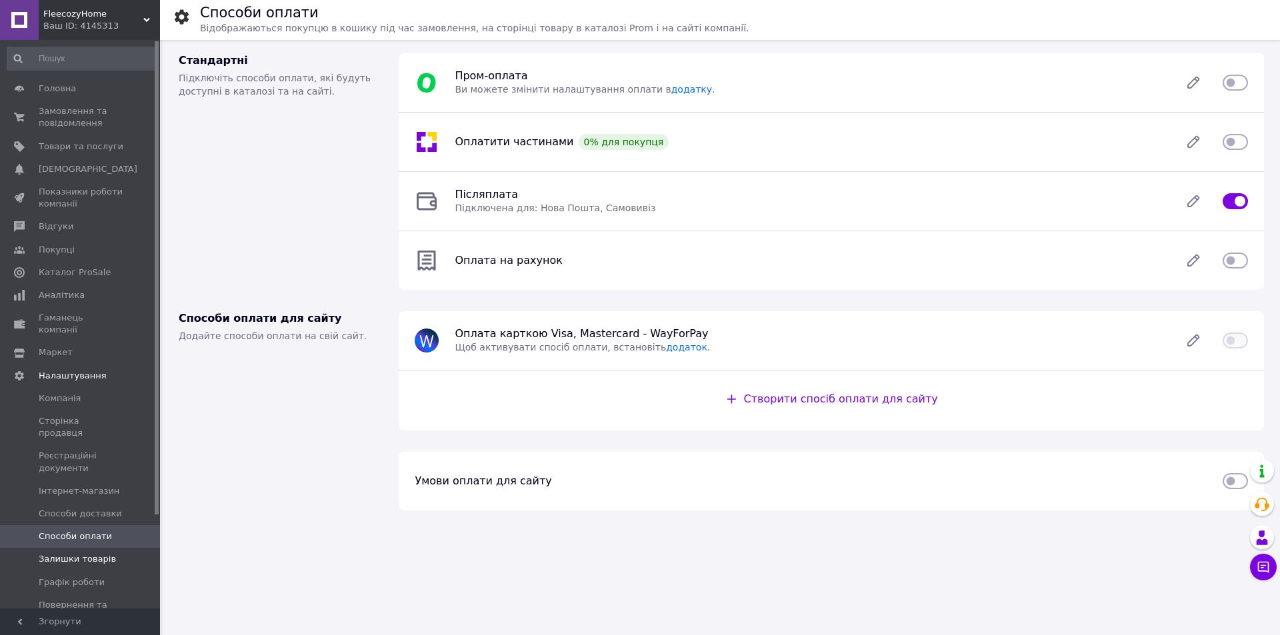
click at [82, 548] on link "Залишки товарів" at bounding box center [82, 559] width 164 height 23
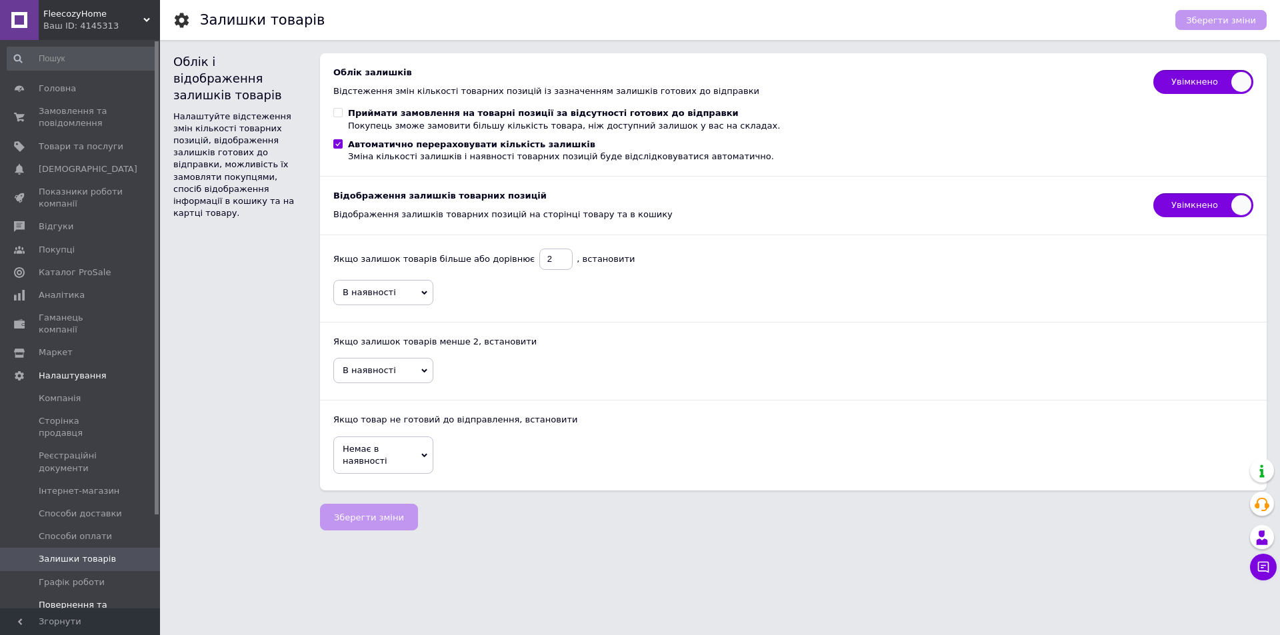
click at [88, 594] on link "Повернення та гарантія" at bounding box center [82, 611] width 164 height 35
